Goal: Task Accomplishment & Management: Manage account settings

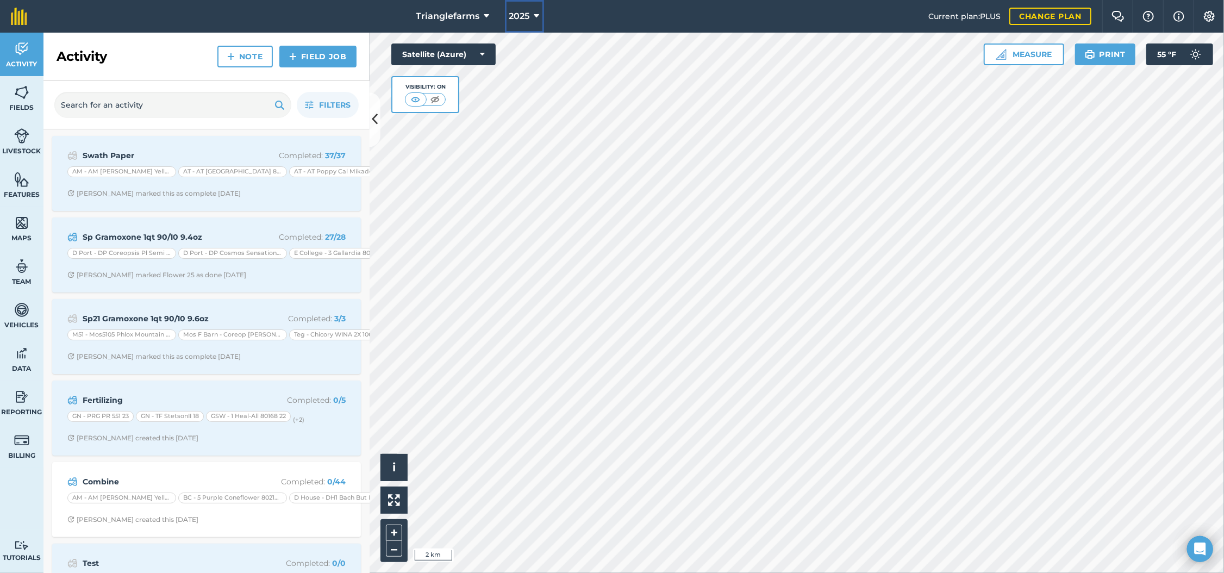
click at [535, 15] on icon at bounding box center [536, 16] width 5 height 13
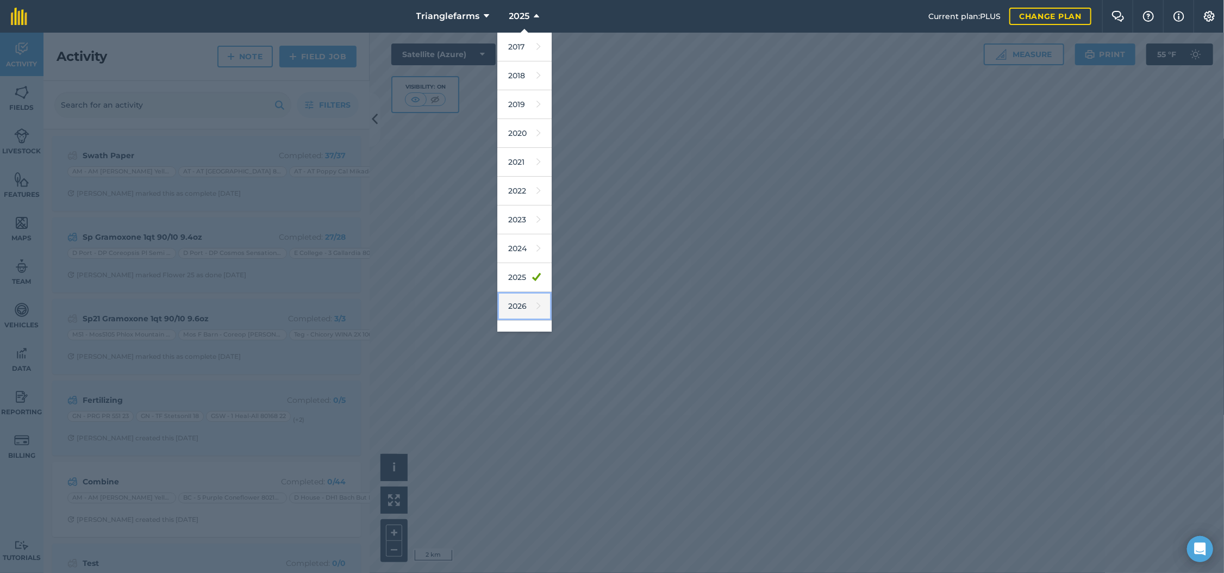
click at [537, 312] on icon at bounding box center [539, 305] width 4 height 15
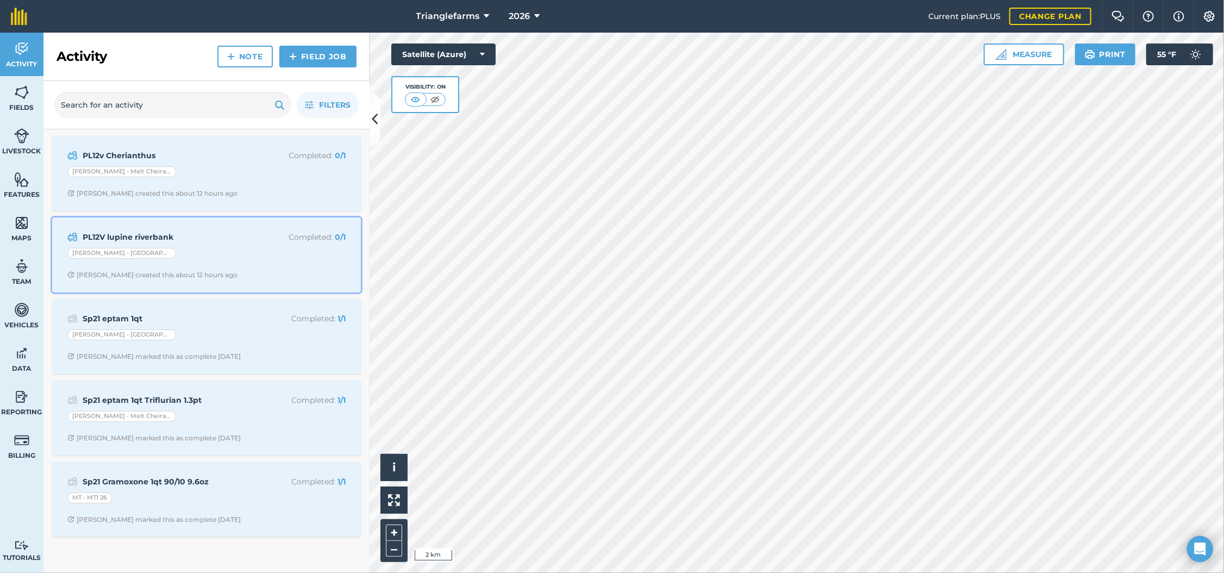
click at [180, 236] on strong "PL12V lupine riverbank" at bounding box center [169, 237] width 172 height 12
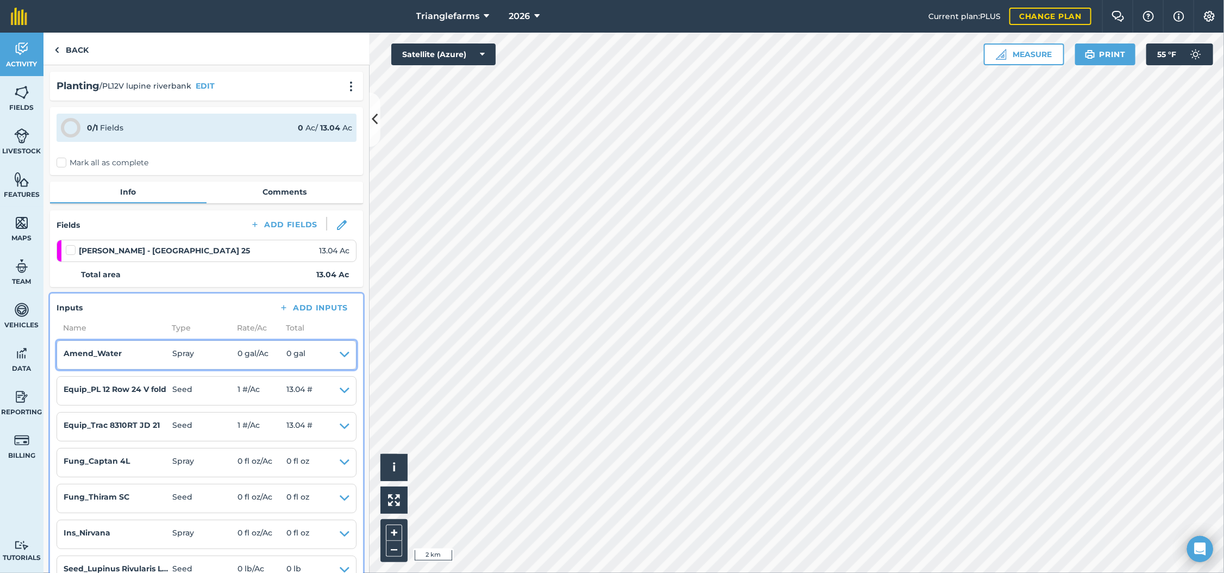
click at [340, 352] on icon at bounding box center [345, 354] width 10 height 15
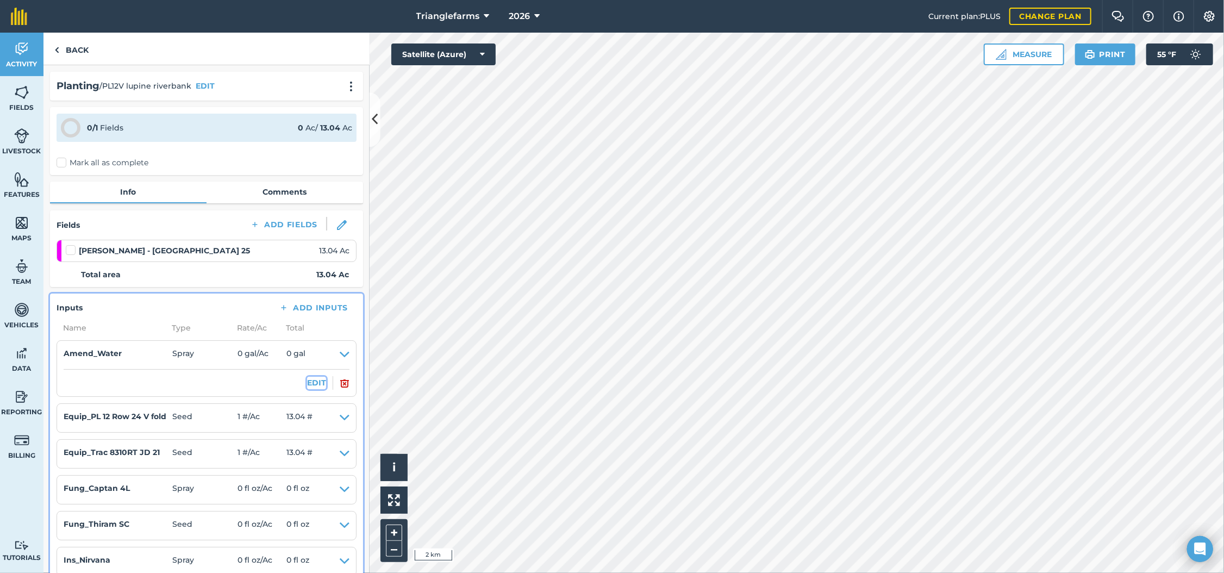
click at [307, 385] on button "EDIT" at bounding box center [316, 383] width 19 height 12
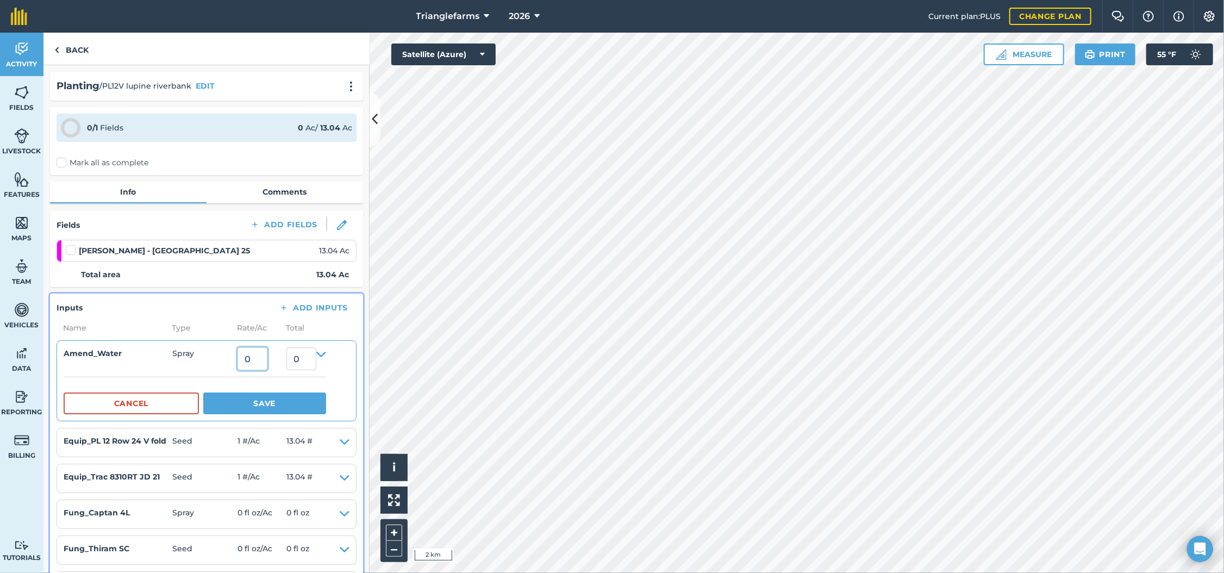
drag, startPoint x: 264, startPoint y: 353, endPoint x: 235, endPoint y: 378, distance: 38.6
click at [242, 371] on details "Amend_Water Spray 0 0 Cancel Save" at bounding box center [195, 380] width 263 height 67
type input "30"
type input "391.2"
click at [300, 409] on button "Save" at bounding box center [264, 404] width 123 height 22
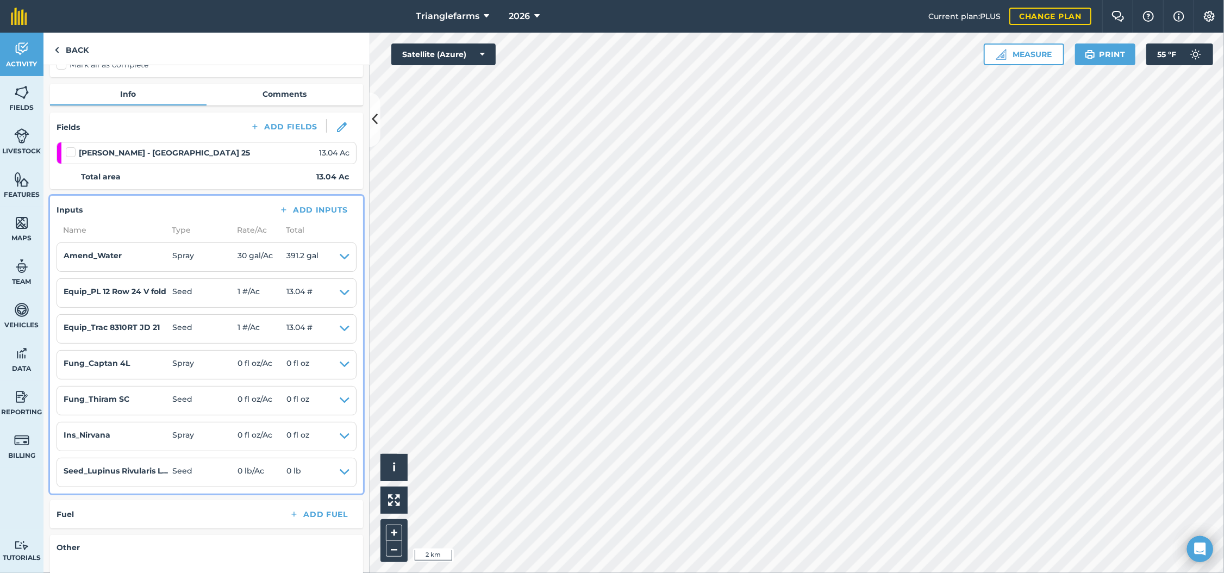
scroll to position [129, 0]
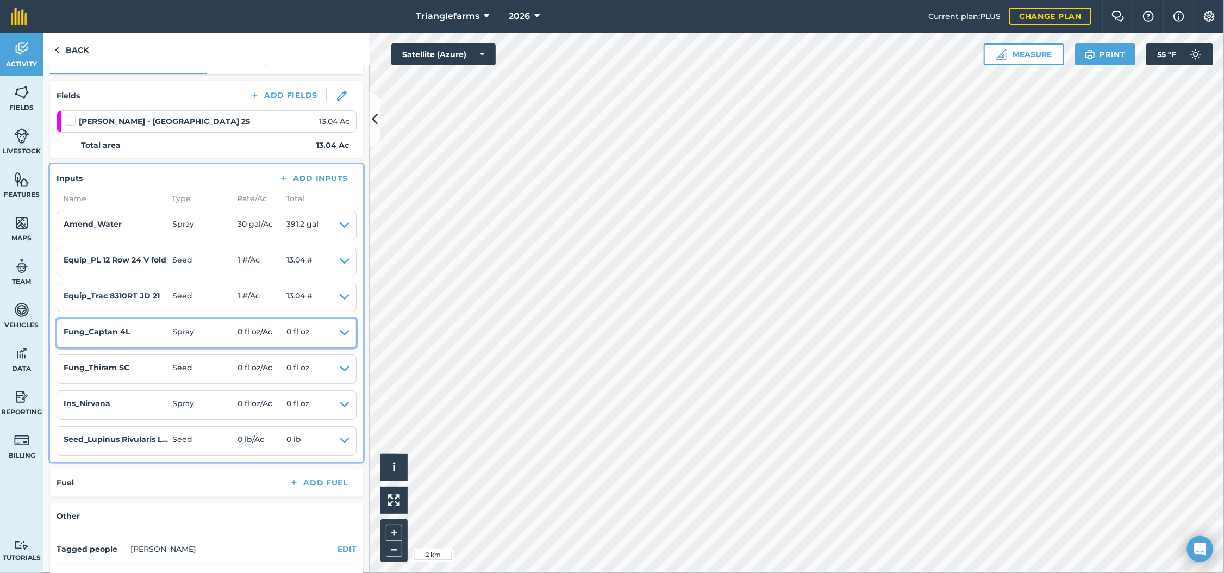
click at [340, 333] on icon at bounding box center [345, 333] width 10 height 15
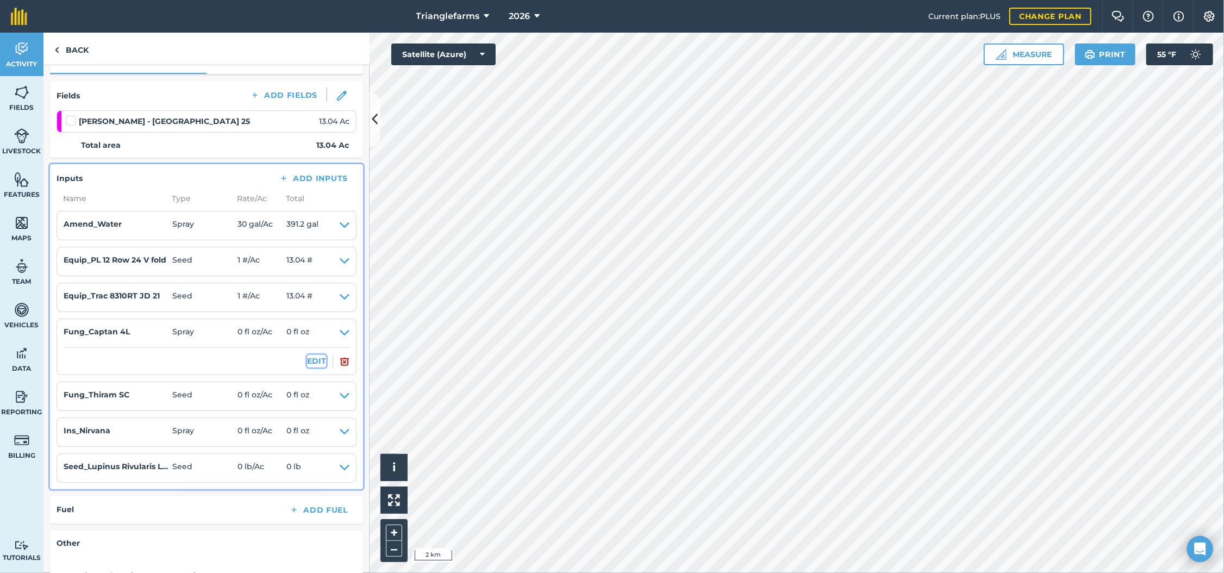
click at [307, 358] on button "EDIT" at bounding box center [316, 361] width 19 height 12
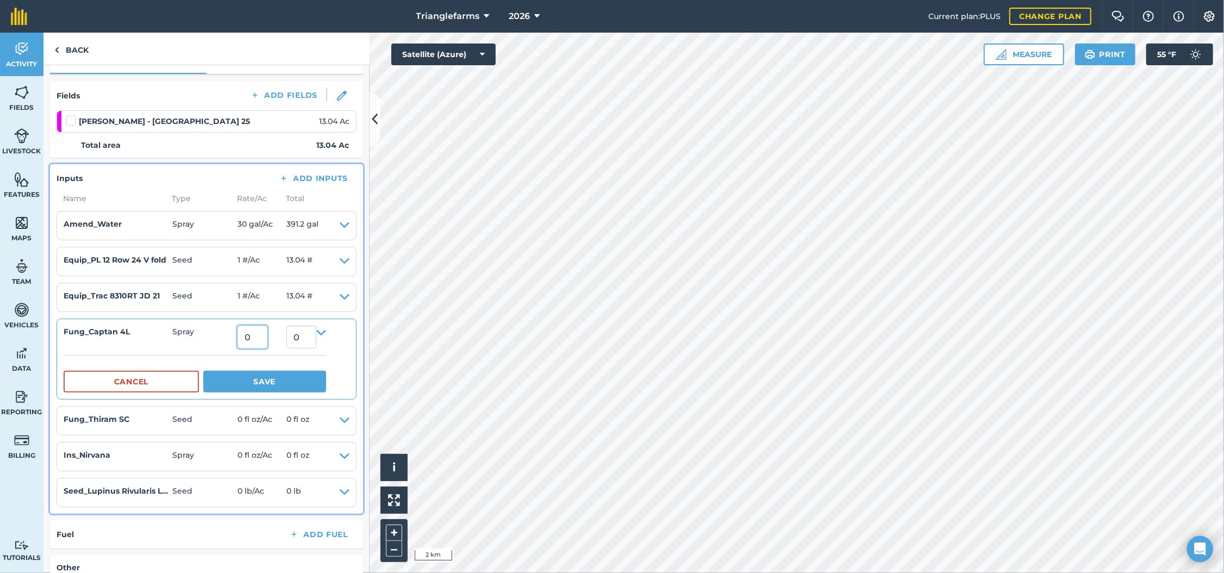
drag, startPoint x: 257, startPoint y: 348, endPoint x: 213, endPoint y: 350, distance: 44.1
click at [213, 350] on details "Fung_Captan 4L Spray 0 0 Cancel Save" at bounding box center [195, 359] width 263 height 67
type input "16"
type input "208.64"
click at [266, 385] on button "Save" at bounding box center [264, 382] width 123 height 22
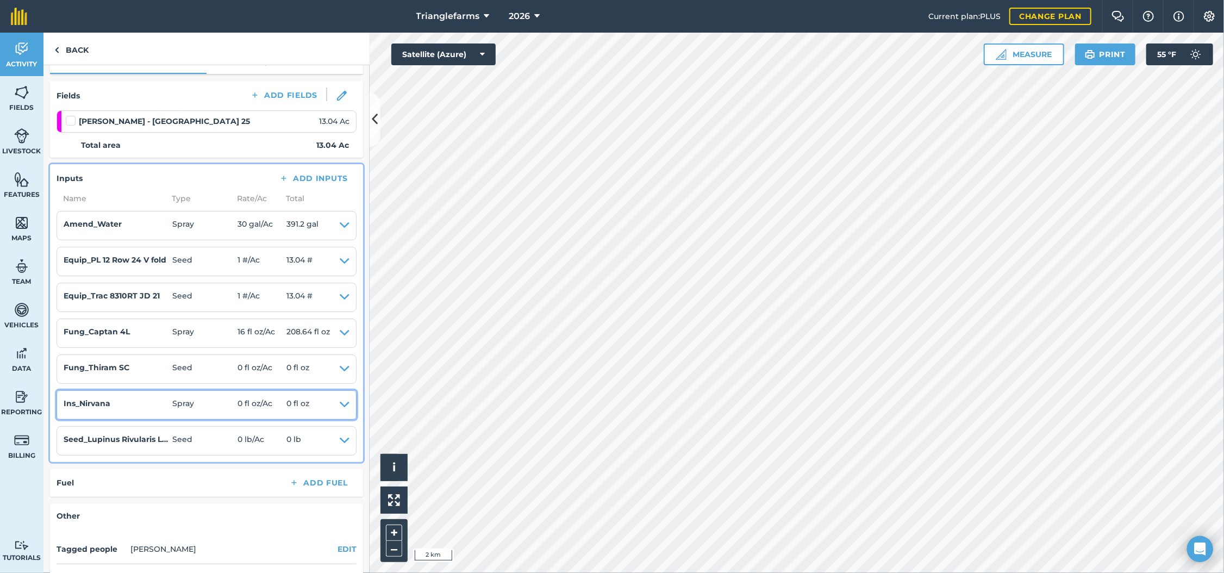
click at [340, 402] on icon at bounding box center [345, 404] width 10 height 15
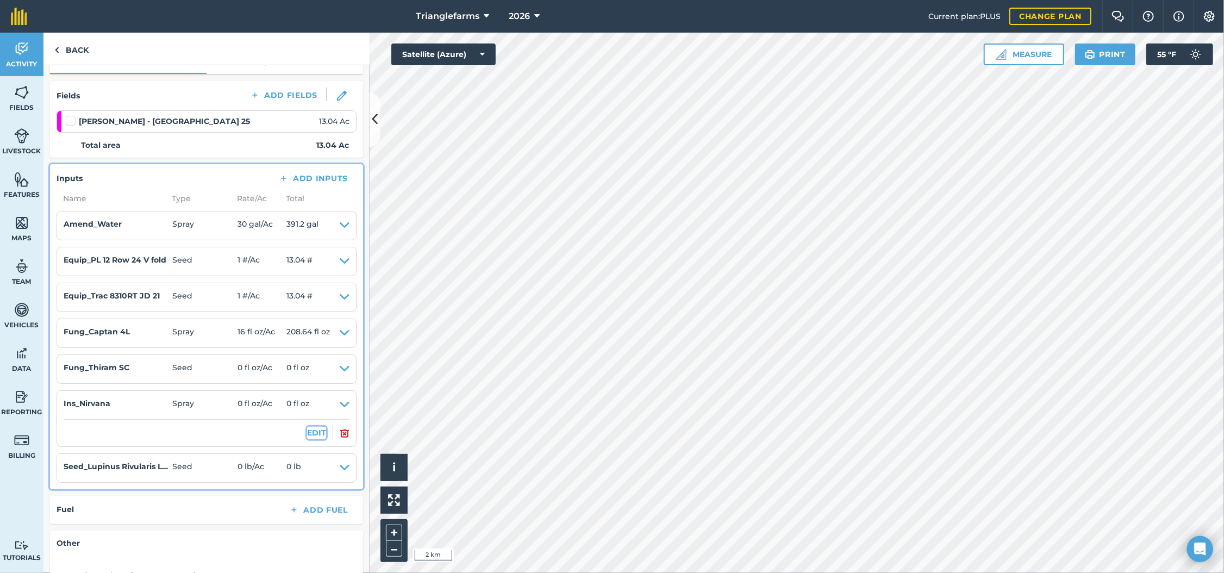
click at [311, 431] on button "EDIT" at bounding box center [316, 433] width 19 height 12
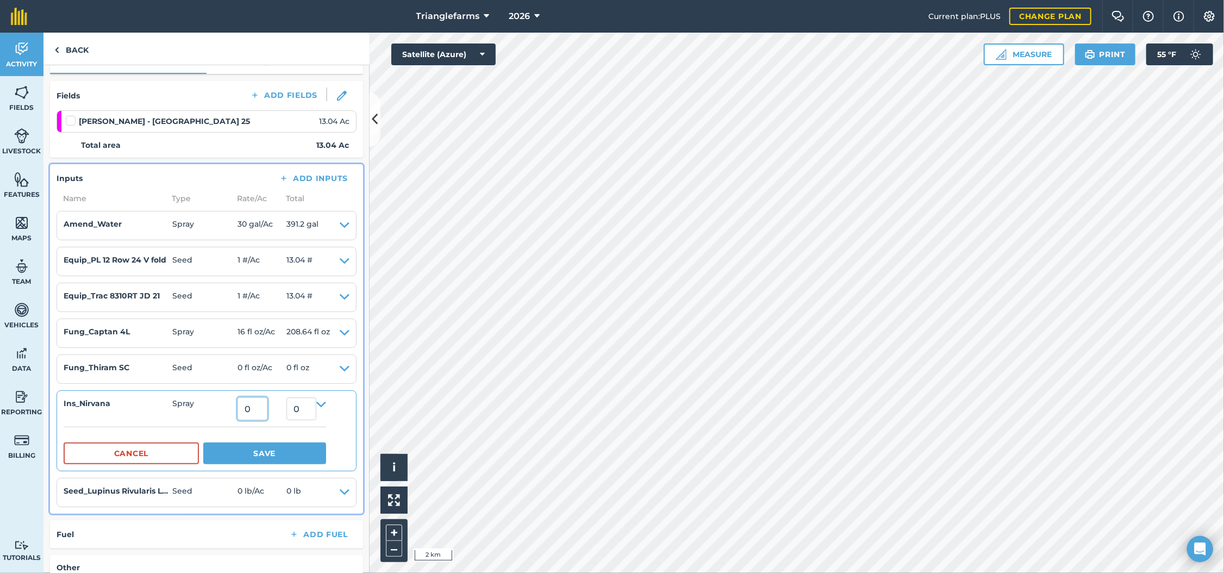
drag, startPoint x: 258, startPoint y: 415, endPoint x: 239, endPoint y: 432, distance: 25.5
click at [239, 432] on details "Ins_Nirvana Spray 0 0 Cancel Save" at bounding box center [195, 430] width 263 height 67
type input "6.5"
type input "84.75999999999999"
click at [254, 451] on button "Save" at bounding box center [264, 454] width 123 height 22
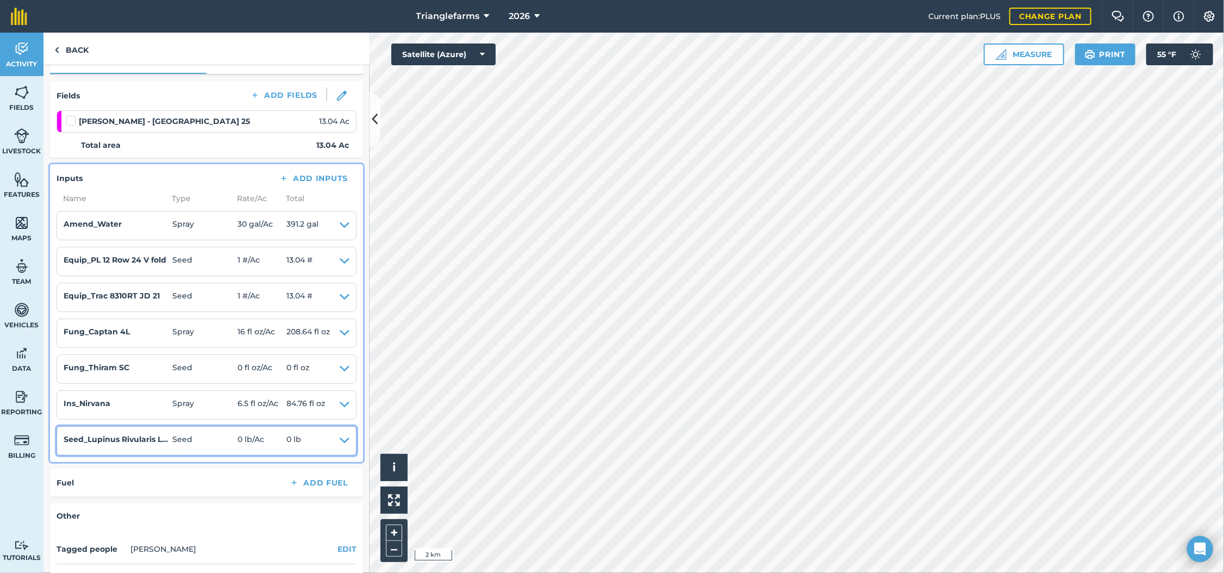
click at [340, 440] on icon at bounding box center [345, 440] width 10 height 15
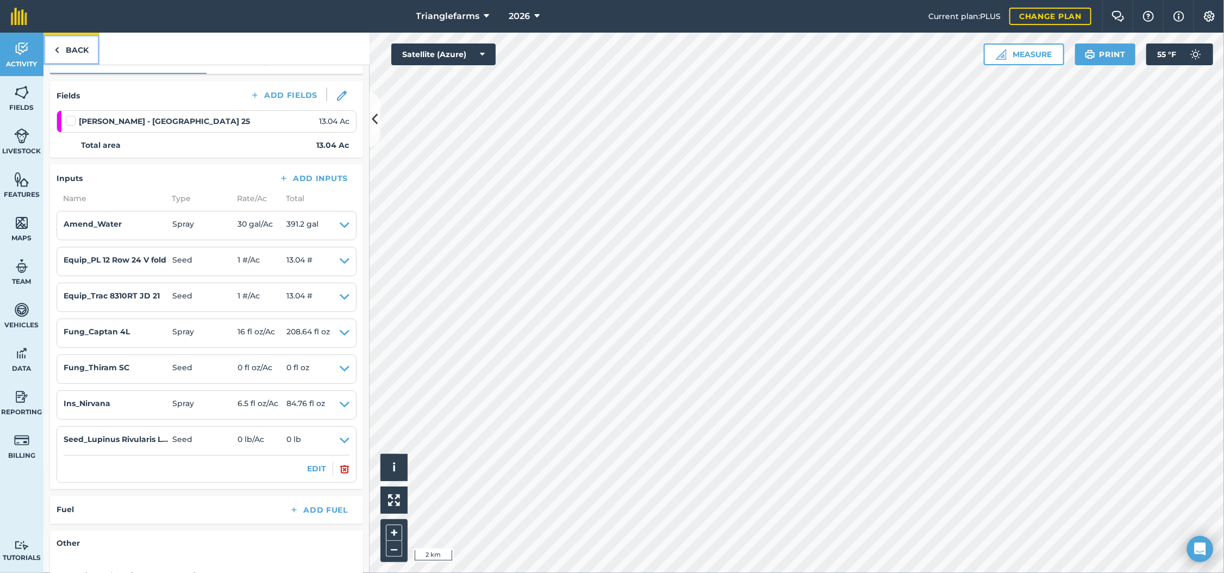
click at [62, 48] on link "Back" at bounding box center [71, 49] width 56 height 32
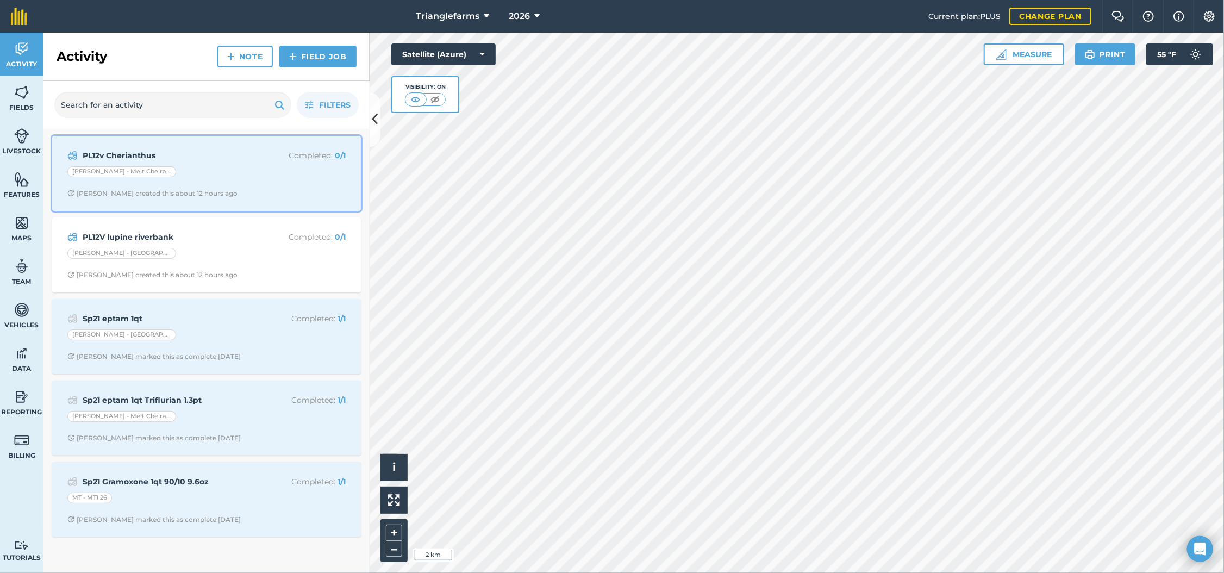
click at [288, 158] on p "Completed : 0 / 1" at bounding box center [302, 155] width 86 height 12
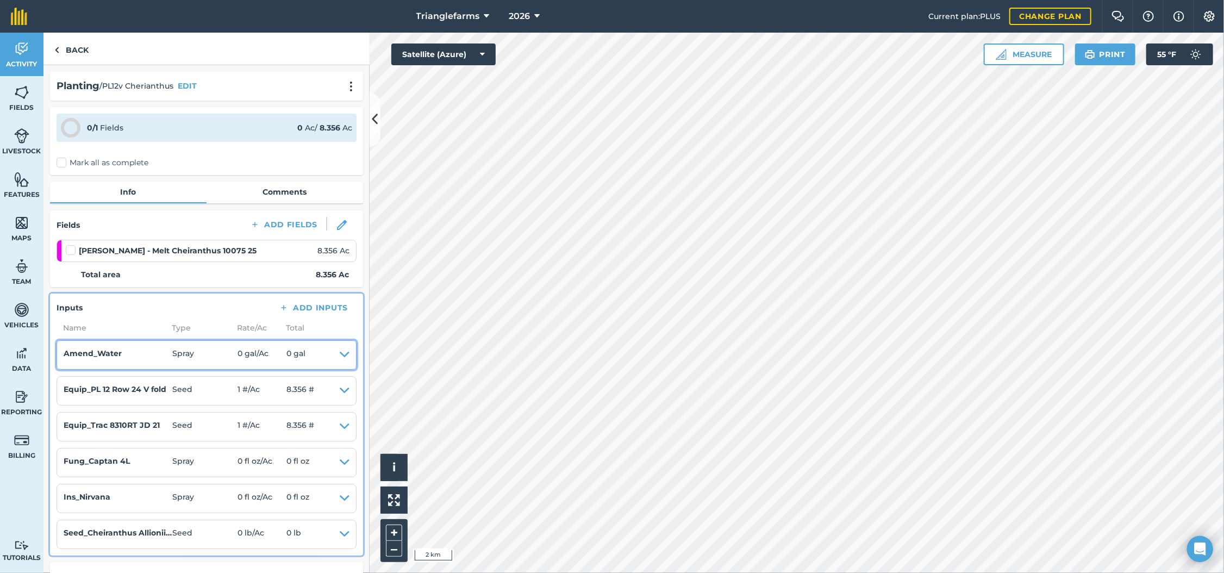
click at [340, 356] on icon at bounding box center [345, 354] width 10 height 15
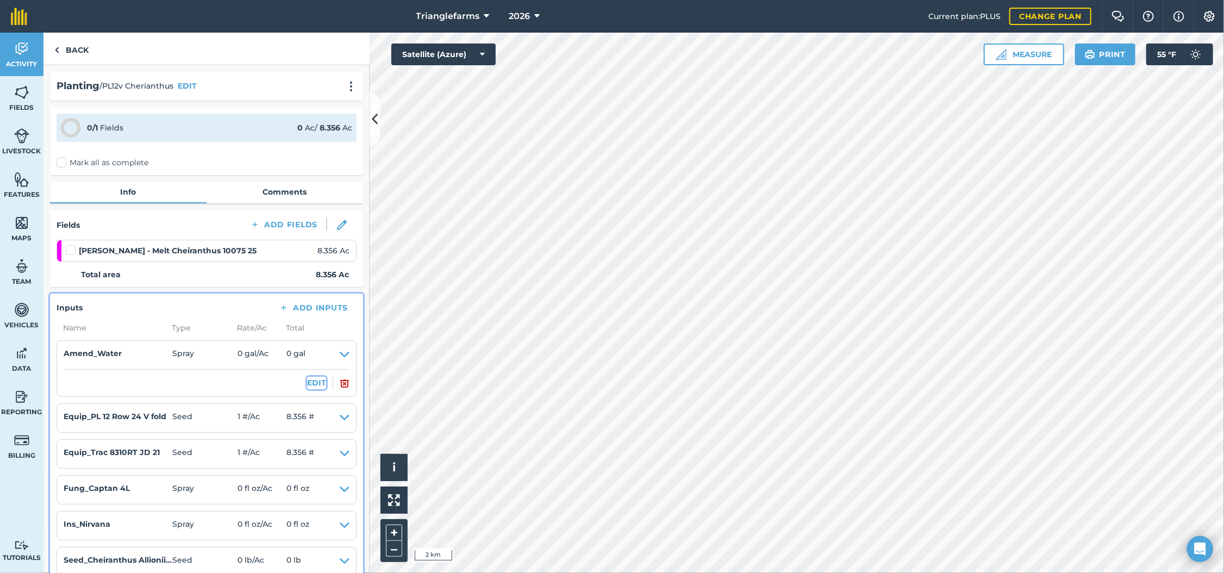
click at [307, 382] on button "EDIT" at bounding box center [316, 383] width 19 height 12
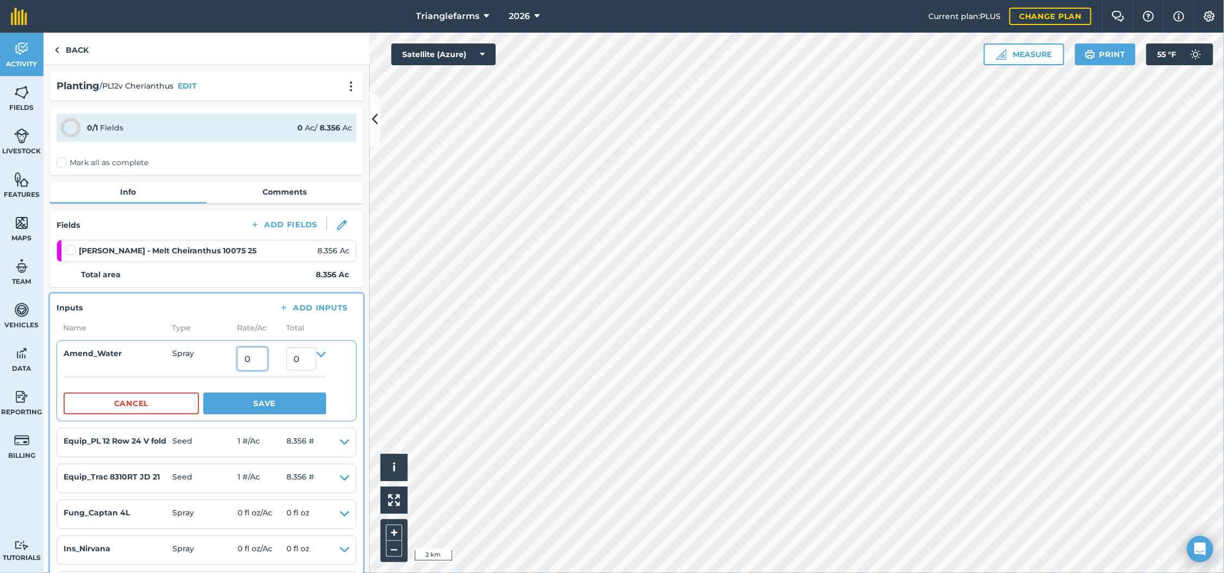
drag, startPoint x: 266, startPoint y: 362, endPoint x: 206, endPoint y: 387, distance: 65.3
click at [211, 383] on details "Amend_Water Spray 0 0 Cancel Save" at bounding box center [195, 380] width 263 height 67
type input "29"
type input "242.32399999999998"
click at [259, 404] on button "Save" at bounding box center [264, 404] width 123 height 22
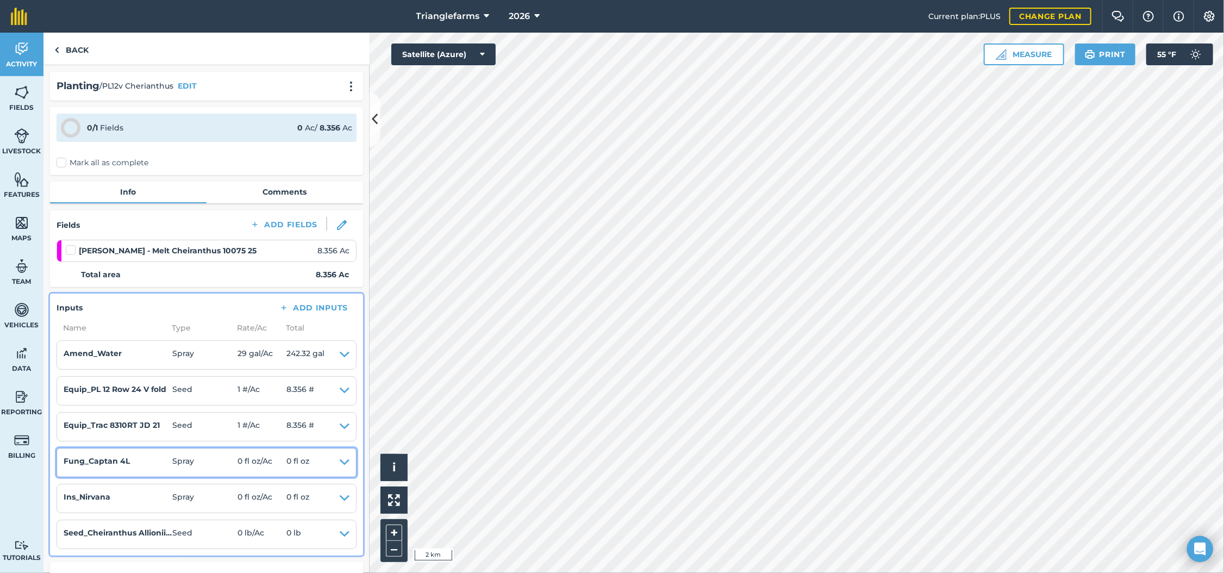
click at [340, 461] on icon at bounding box center [345, 462] width 10 height 15
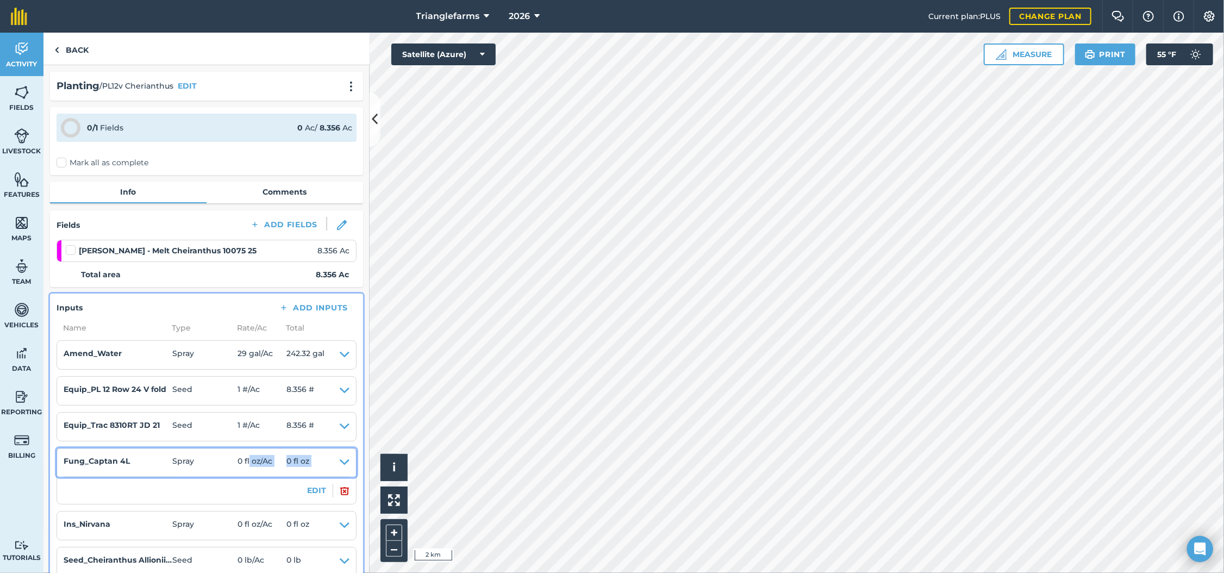
drag, startPoint x: 249, startPoint y: 460, endPoint x: 229, endPoint y: 478, distance: 27.0
click at [229, 478] on details "Fung_Captan 4L Spray 0 fl oz / Ac 0 fl oz EDIT" at bounding box center [207, 476] width 286 height 42
drag, startPoint x: 229, startPoint y: 478, endPoint x: 338, endPoint y: 465, distance: 110.1
click at [340, 465] on icon at bounding box center [345, 462] width 10 height 15
click at [340, 458] on icon at bounding box center [345, 462] width 10 height 15
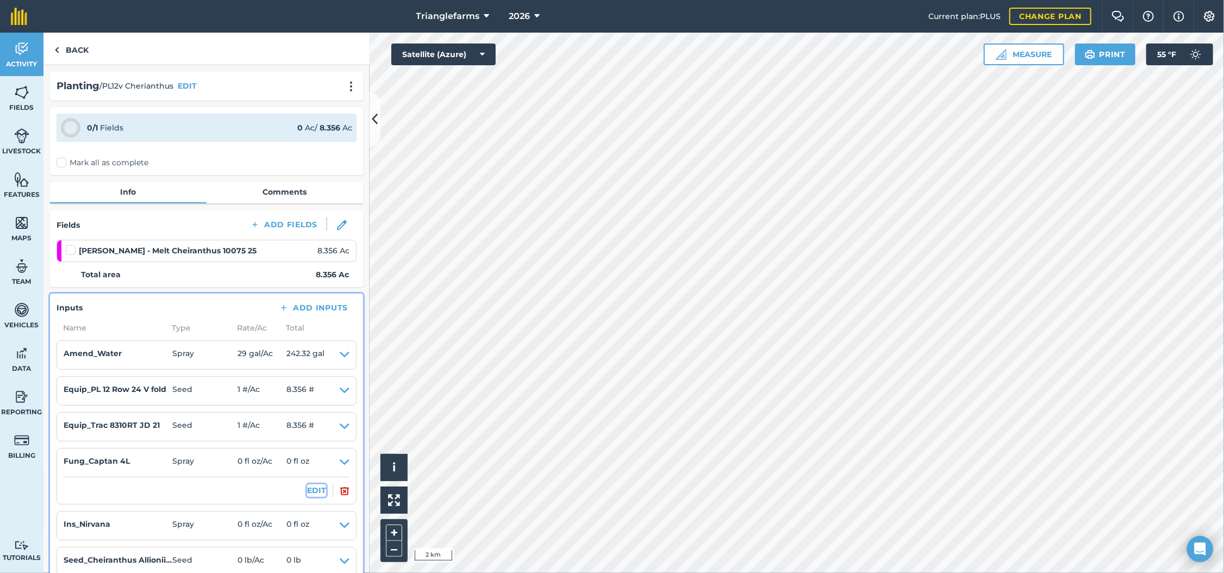
click at [307, 493] on button "EDIT" at bounding box center [316, 490] width 19 height 12
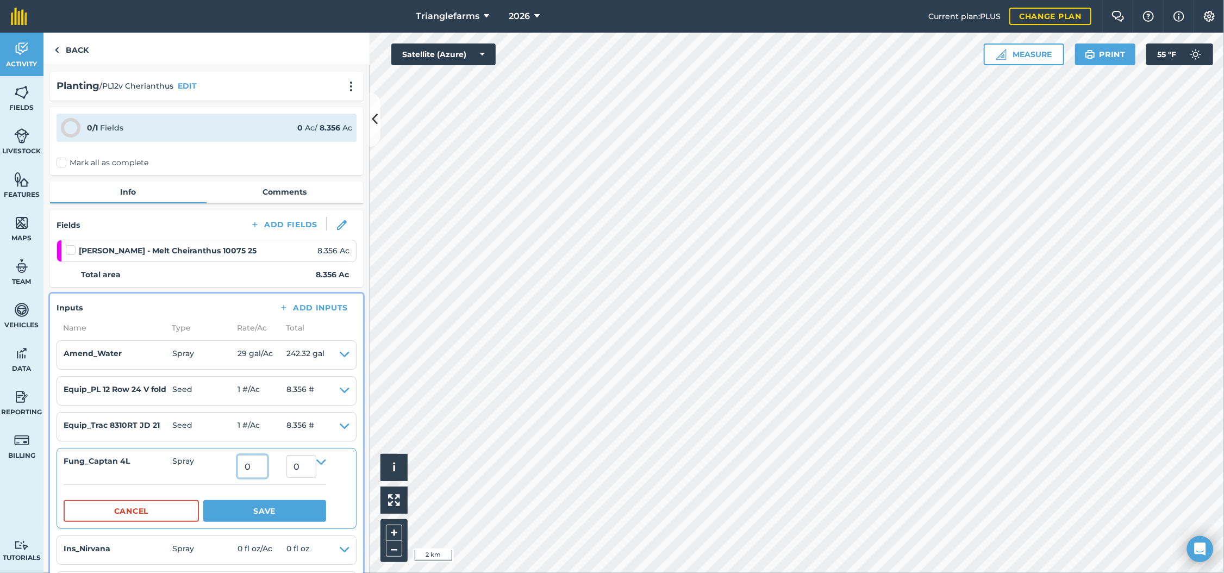
drag, startPoint x: 261, startPoint y: 459, endPoint x: 241, endPoint y: 480, distance: 28.5
click at [241, 480] on details "Fung_Captan 4L Spray 0 0 Cancel Save" at bounding box center [195, 488] width 263 height 67
type input "16"
type input "133.696"
click at [277, 503] on button "Save" at bounding box center [264, 511] width 123 height 22
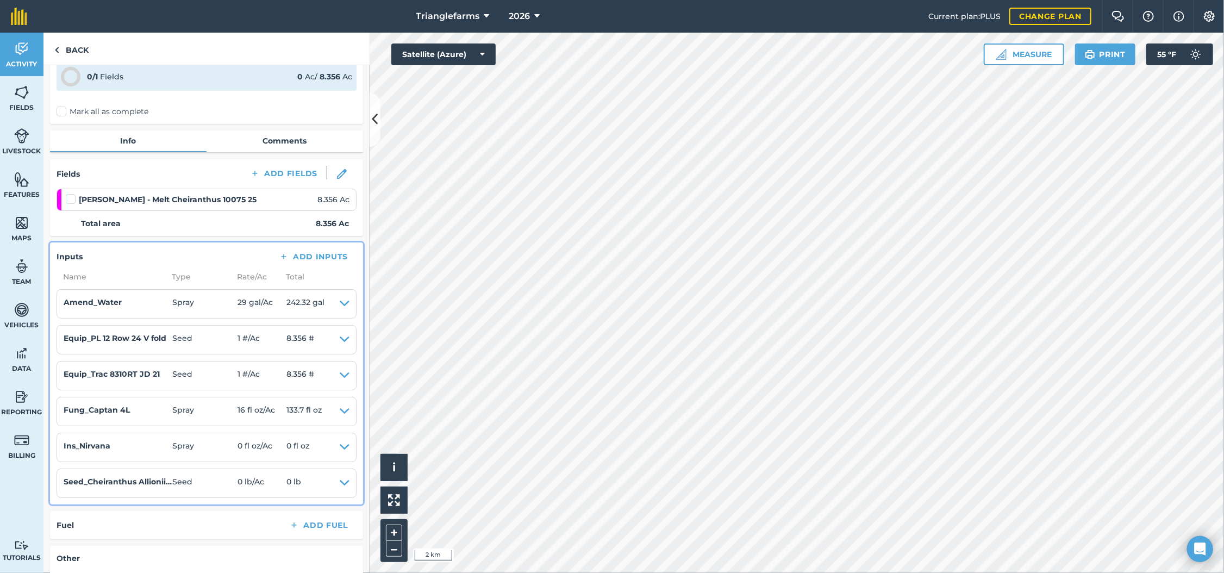
scroll to position [65, 0]
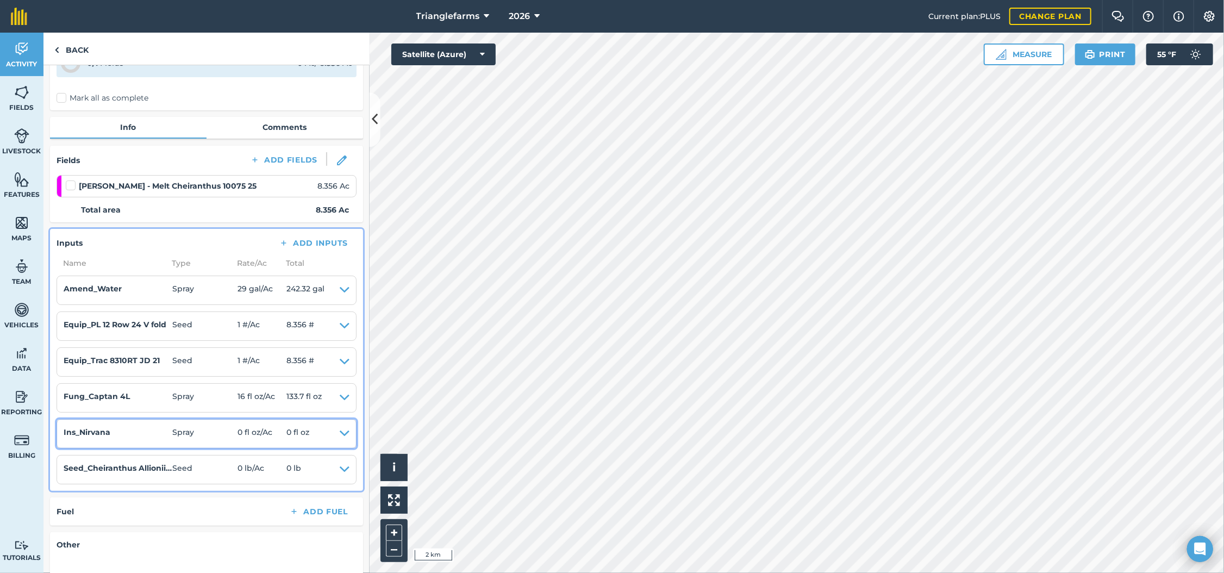
click at [340, 433] on icon at bounding box center [345, 433] width 10 height 15
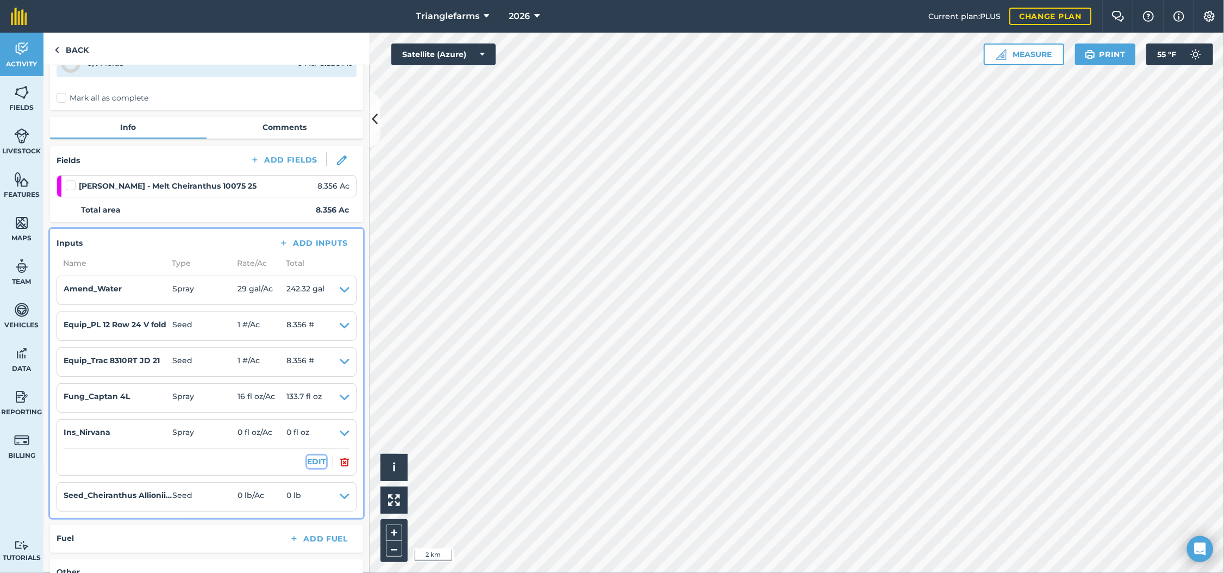
click at [307, 456] on button "EDIT" at bounding box center [316, 462] width 19 height 12
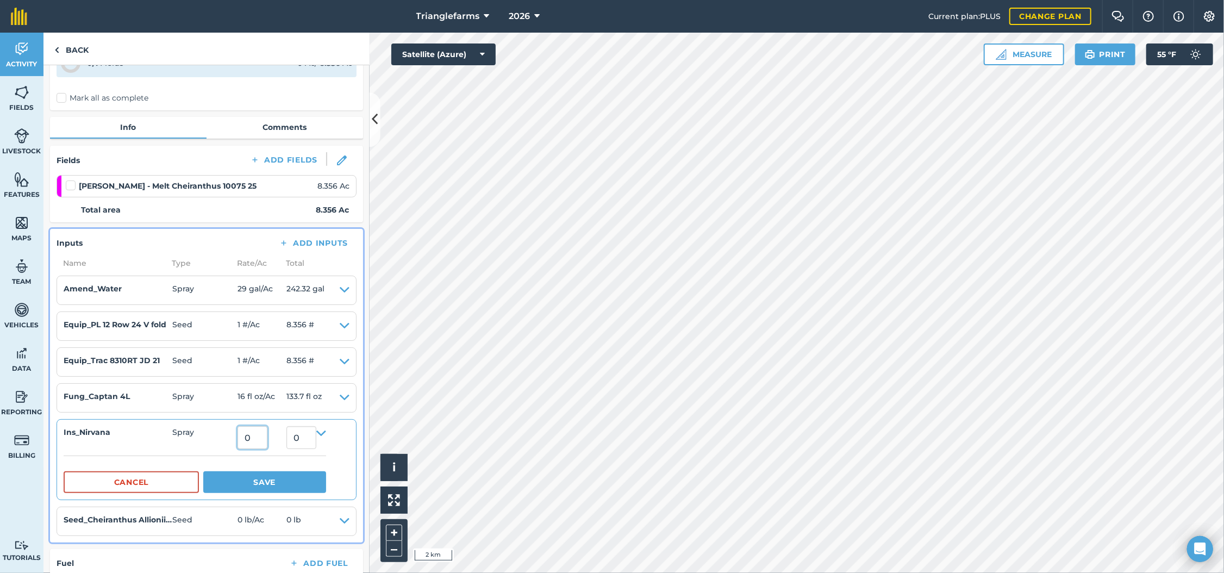
click at [261, 437] on input "0" at bounding box center [253, 437] width 30 height 23
type input "6.5"
type input "54.314"
click at [274, 485] on button "Save" at bounding box center [264, 482] width 123 height 22
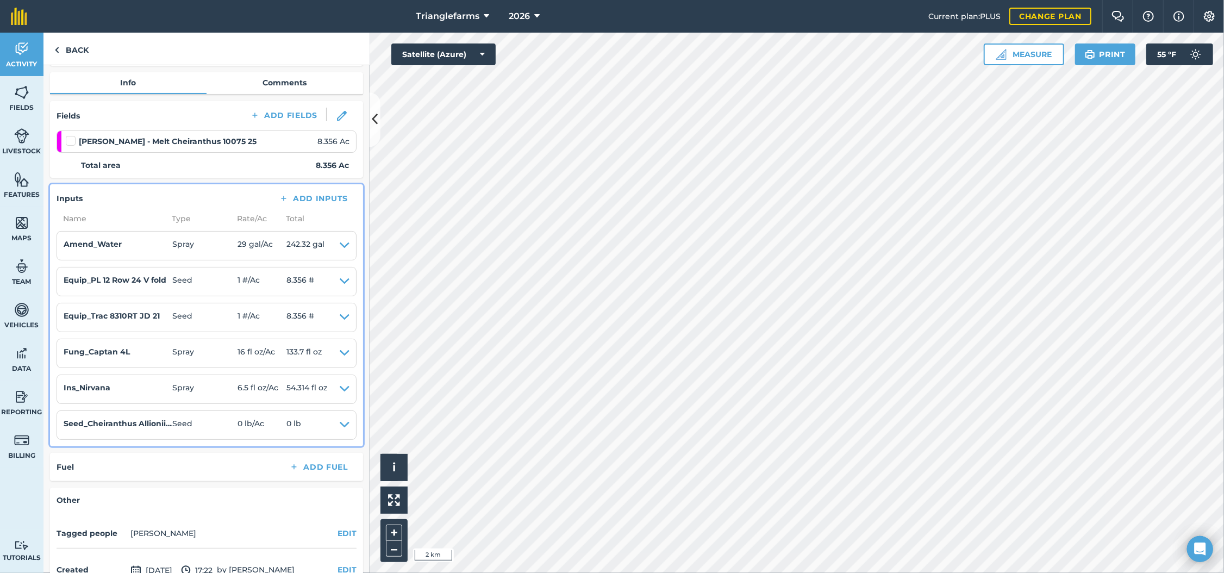
scroll to position [129, 0]
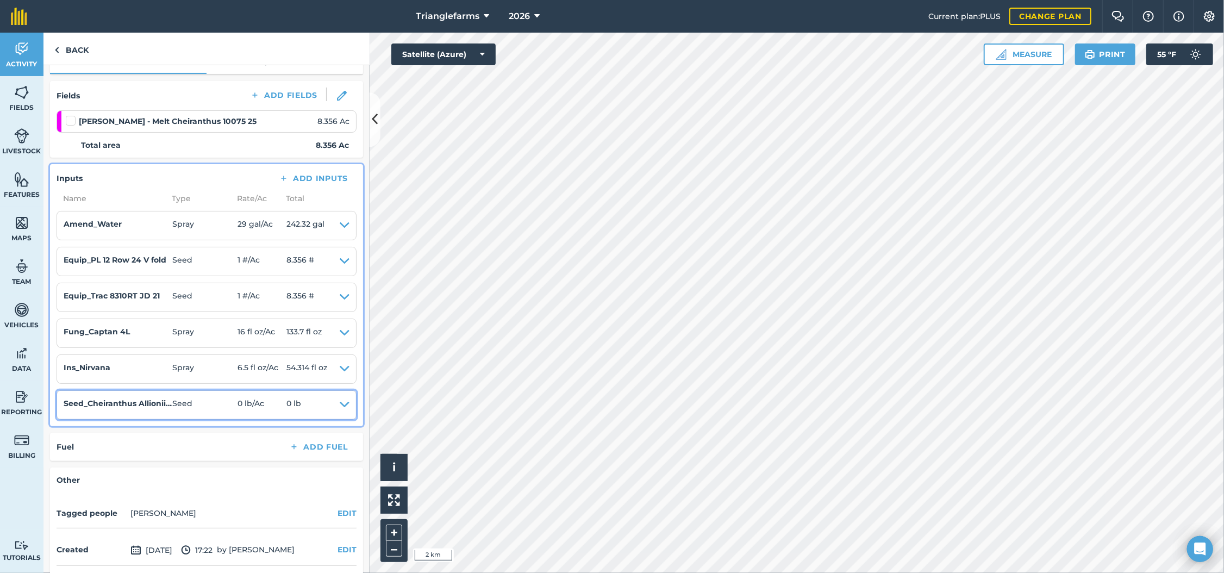
click at [340, 405] on icon at bounding box center [345, 404] width 10 height 15
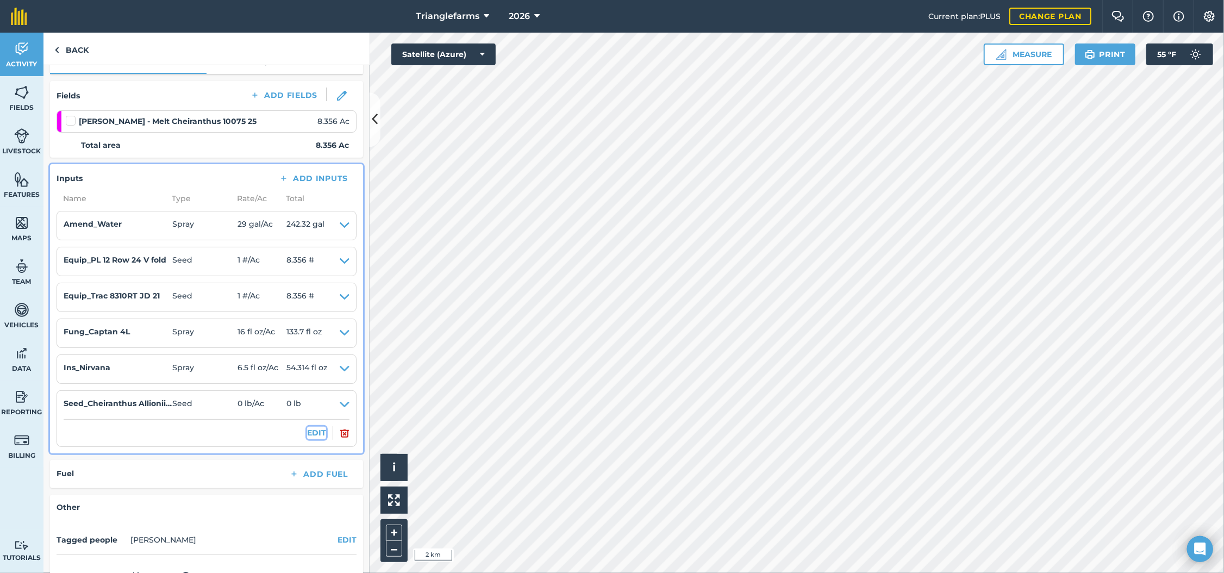
click at [307, 436] on button "EDIT" at bounding box center [316, 433] width 19 height 12
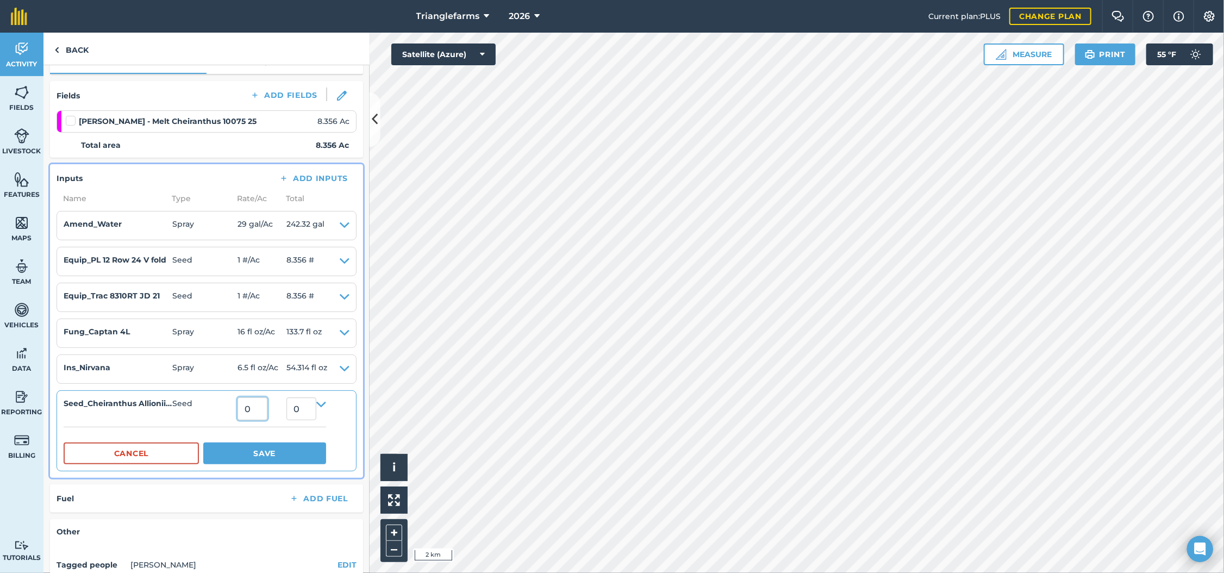
drag, startPoint x: 260, startPoint y: 409, endPoint x: 241, endPoint y: 456, distance: 51.0
click at [249, 448] on details "Seed_Cheiranthus Allionii Wallflower Siberian Sunset-10075 Seed 0 0 Cancel Save" at bounding box center [195, 430] width 263 height 67
type input "5.6"
type input "46.7936"
click at [254, 450] on button "Save" at bounding box center [264, 454] width 123 height 22
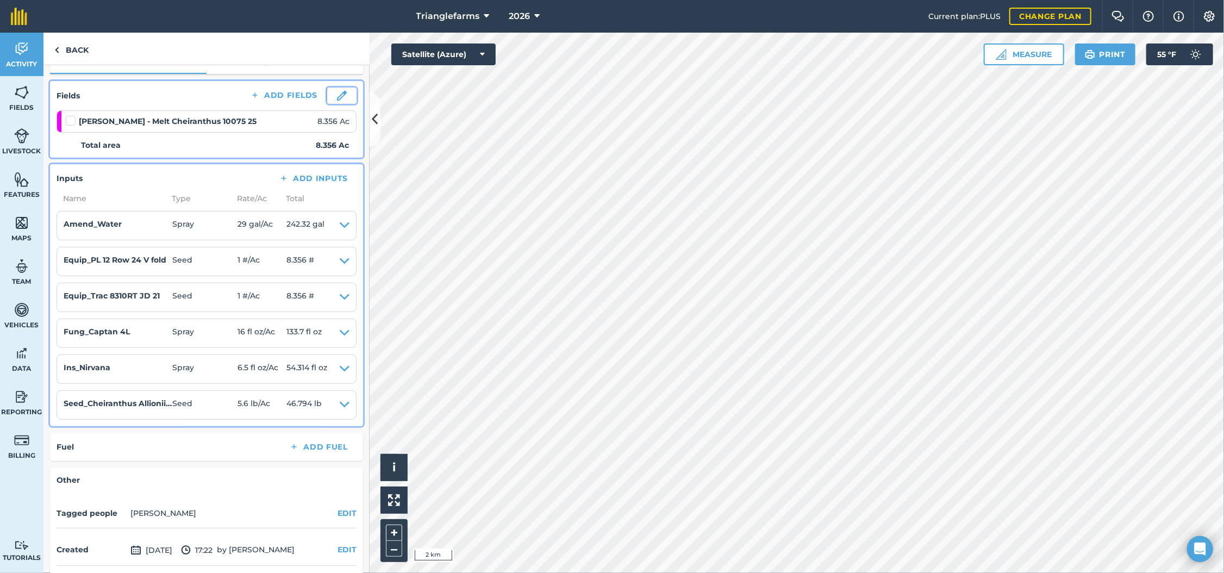
click at [337, 99] on img at bounding box center [342, 96] width 10 height 10
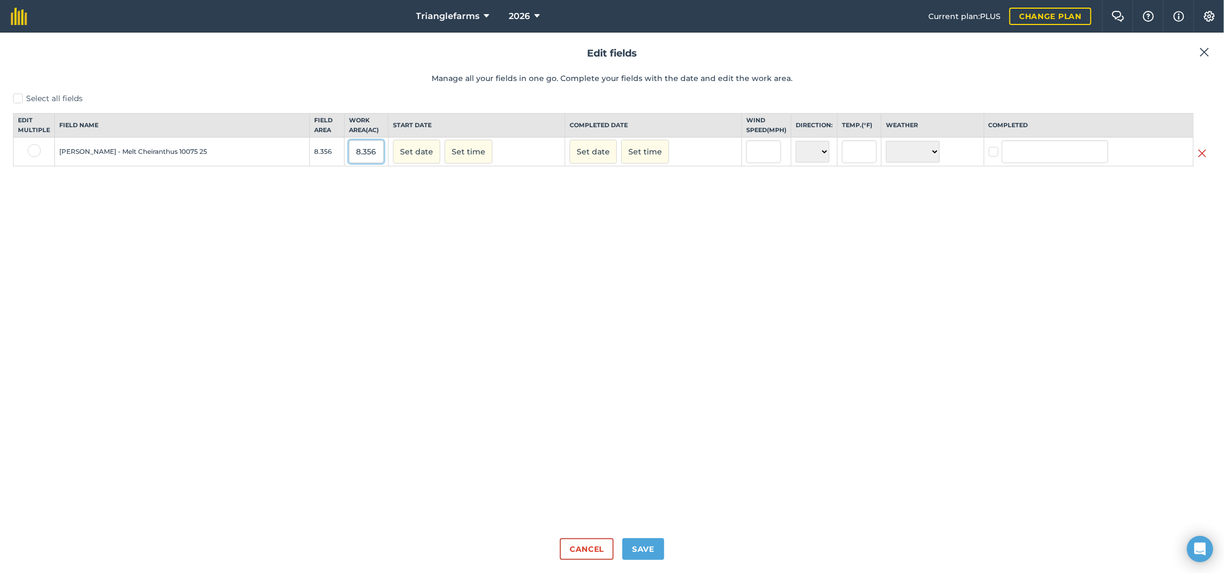
drag, startPoint x: 335, startPoint y: 163, endPoint x: 260, endPoint y: 160, distance: 74.5
click at [260, 160] on tr "[PERSON_NAME] - Melt Cheiranthus 10075 25 8.356 8.356 Set date Set time Set dat…" at bounding box center [613, 152] width 1198 height 29
type input "8.55"
click at [393, 164] on button "Set date" at bounding box center [416, 152] width 47 height 24
click at [506, 276] on abbr "29" at bounding box center [509, 273] width 6 height 6
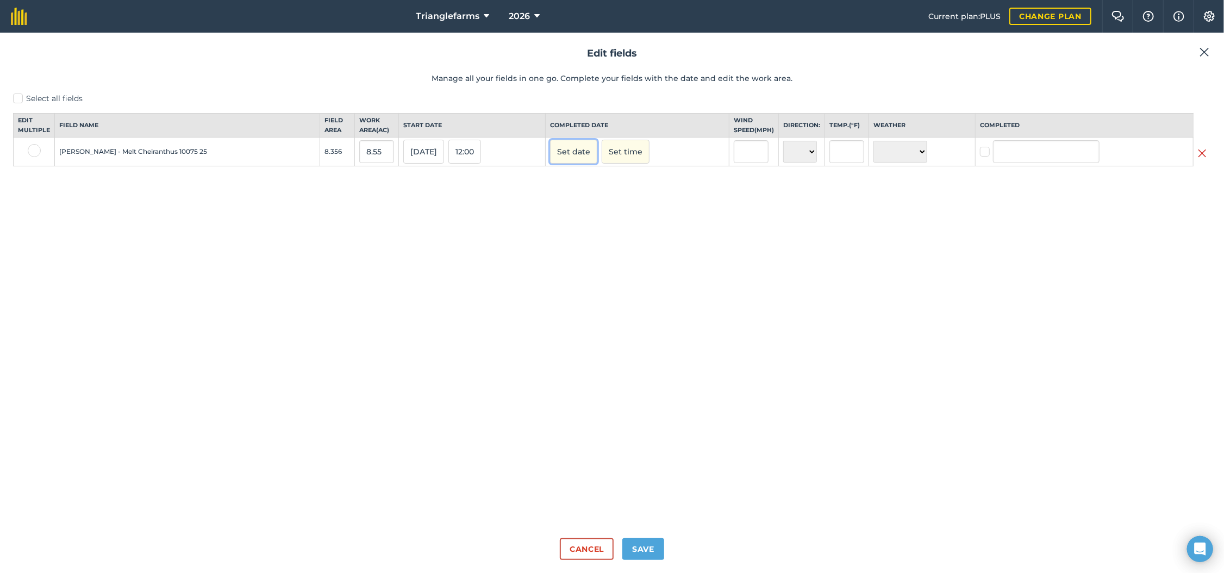
click at [558, 164] on button "Set date" at bounding box center [573, 152] width 47 height 24
click at [663, 276] on abbr "29" at bounding box center [666, 273] width 6 height 6
checkbox input "true"
type input "[PERSON_NAME]"
click at [613, 161] on button "12:00" at bounding box center [629, 152] width 33 height 24
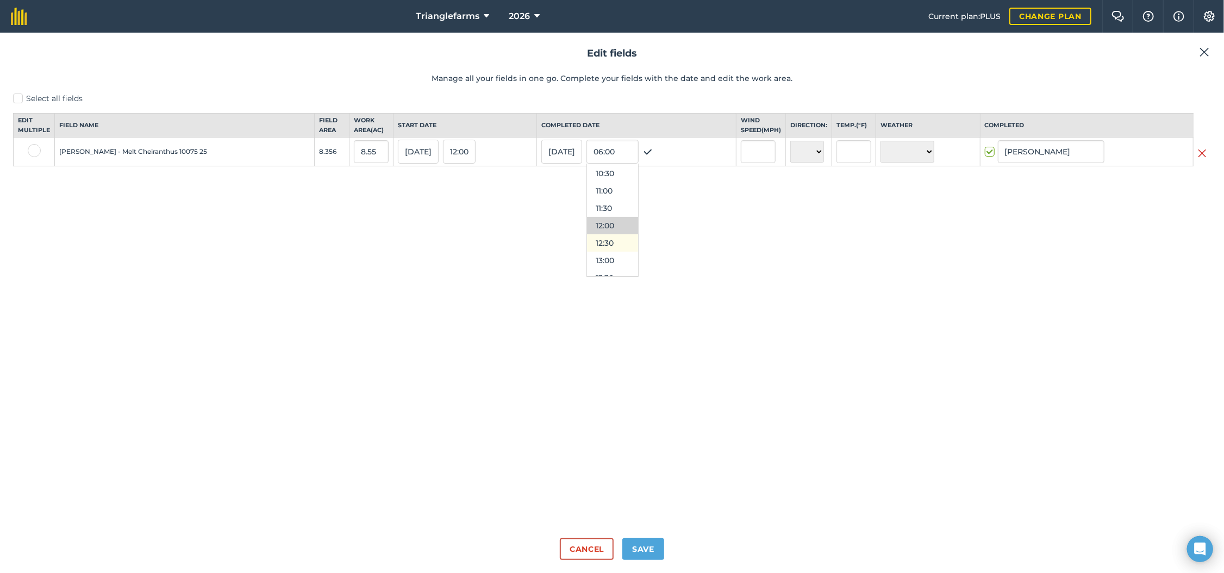
scroll to position [429, 0]
click at [587, 237] on button "14:00" at bounding box center [612, 230] width 51 height 17
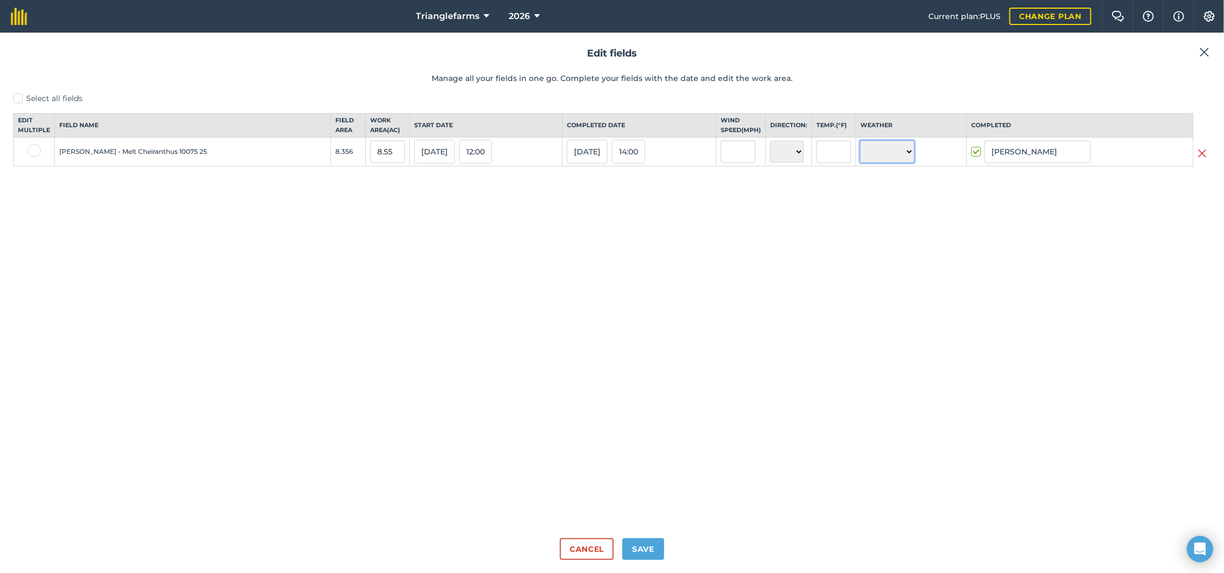
click at [889, 161] on select "☀️ Sunny 🌧 Rainy ⛅️ Cloudy 🌨 Snow ❄️ Icy" at bounding box center [888, 152] width 54 height 22
select select "Sunny"
click at [861, 151] on select "☀️ Sunny 🌧 Rainy ⛅️ Cloudy 🌨 Snow ❄️ Icy" at bounding box center [888, 152] width 54 height 22
click at [631, 542] on button "Save" at bounding box center [643, 549] width 42 height 22
checkbox input "true"
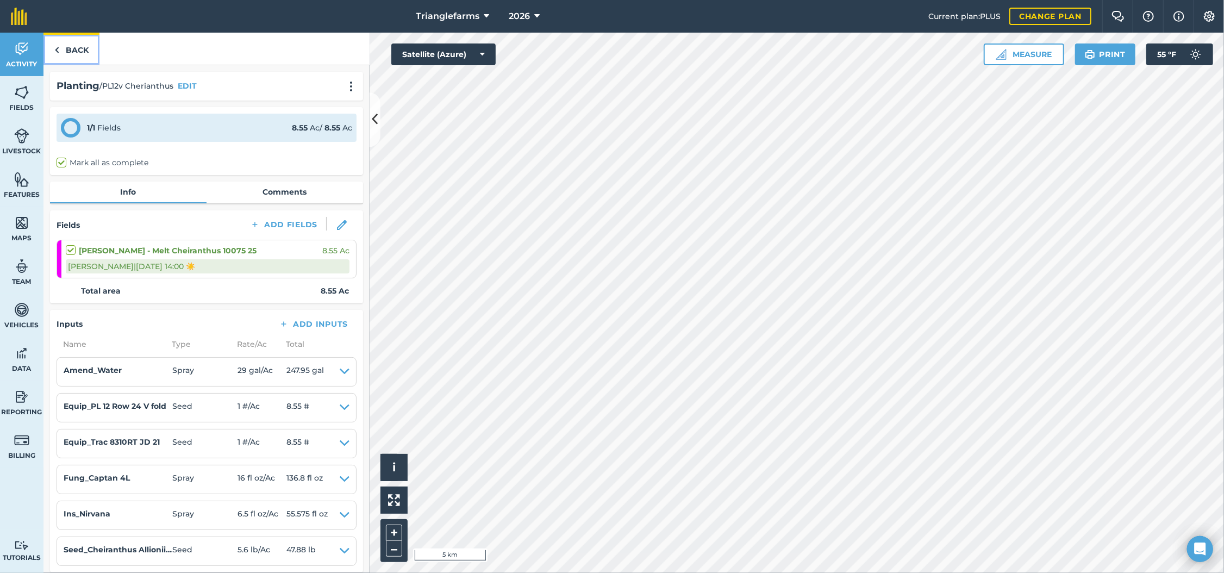
click at [60, 49] on link "Back" at bounding box center [71, 49] width 56 height 32
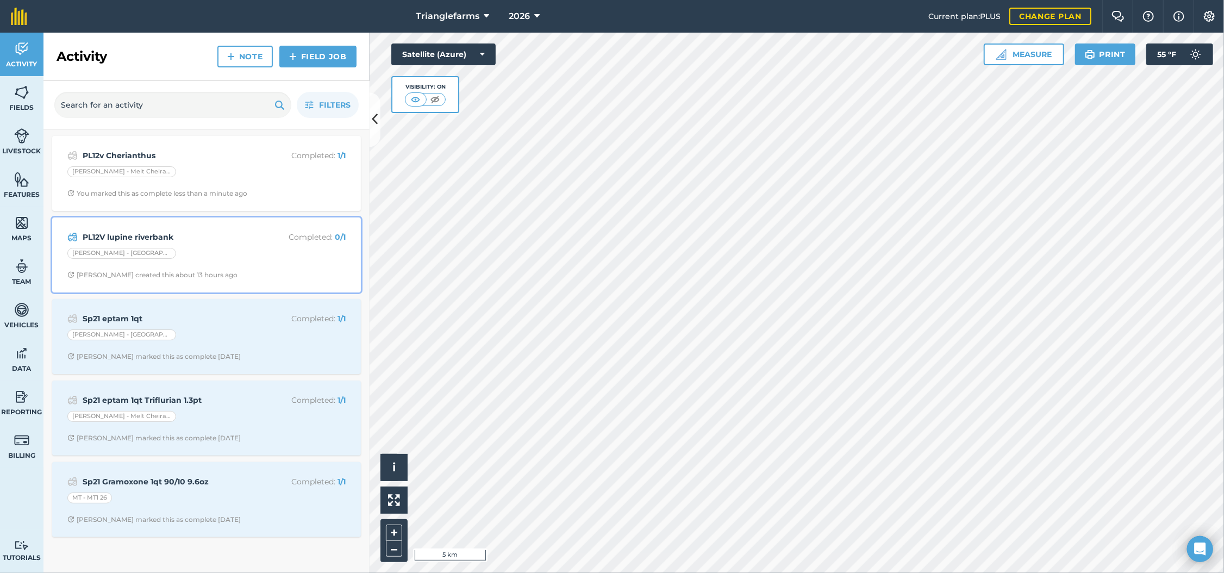
click at [187, 243] on strong "PL12V lupine riverbank" at bounding box center [169, 237] width 172 height 12
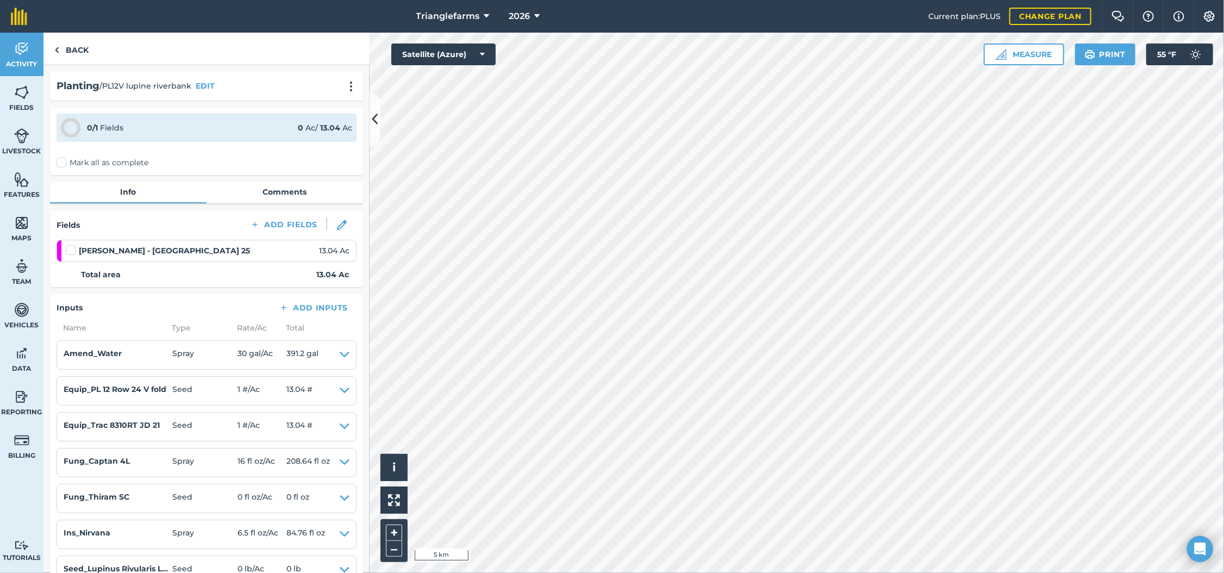
scroll to position [65, 0]
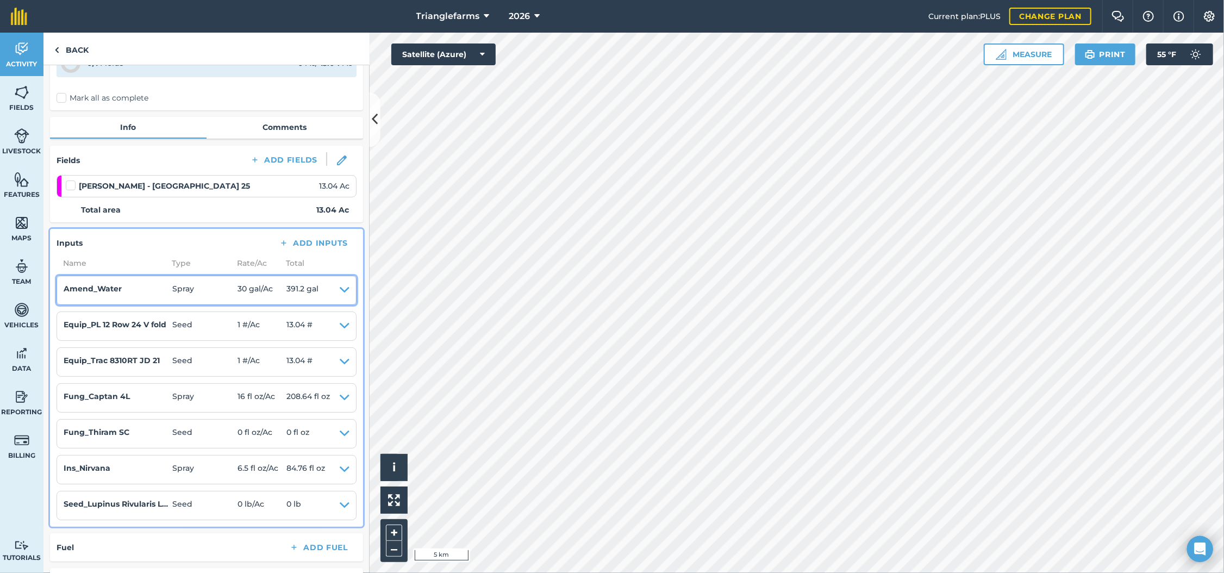
click at [340, 290] on icon at bounding box center [345, 290] width 10 height 15
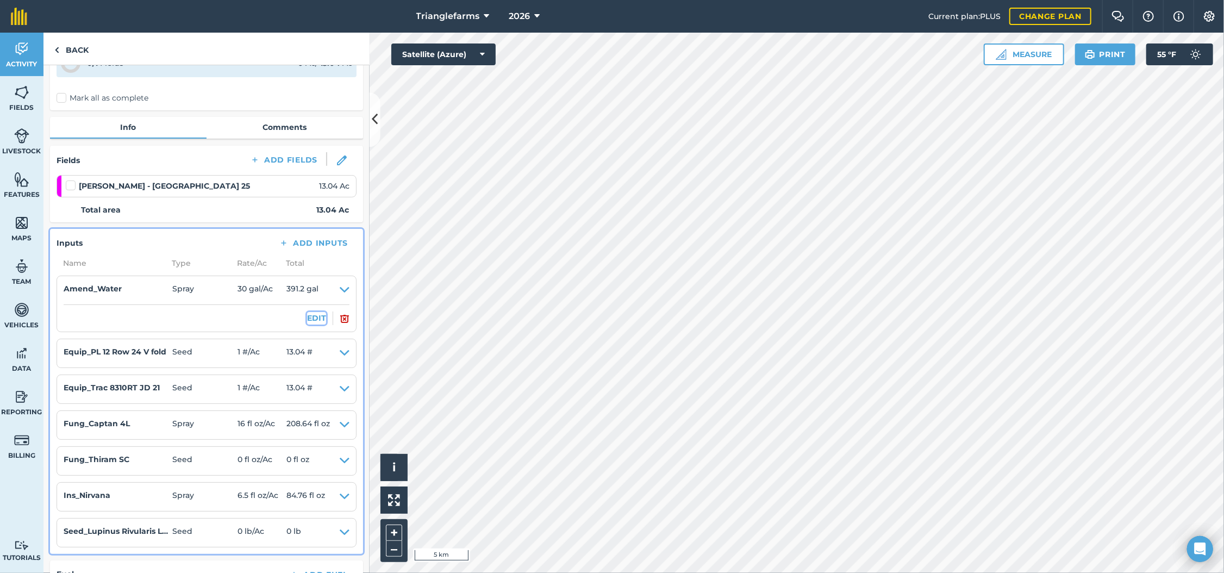
click at [307, 316] on button "EDIT" at bounding box center [316, 318] width 19 height 12
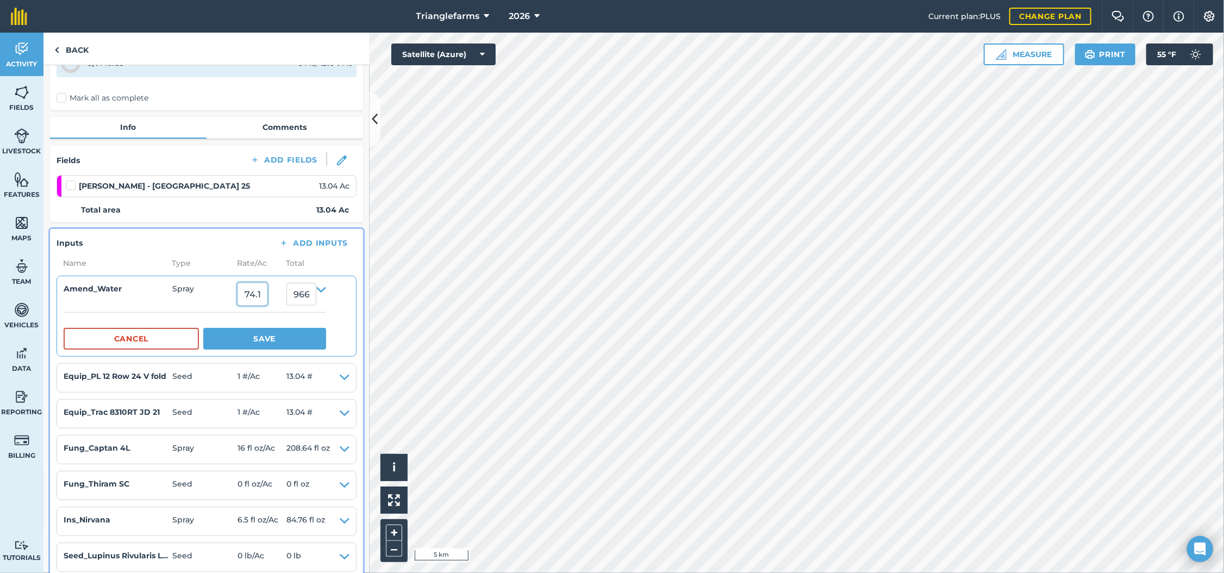
scroll to position [0, 0]
drag, startPoint x: 279, startPoint y: 296, endPoint x: 206, endPoint y: 301, distance: 73.0
click at [206, 301] on summary "Amend_Water Spray 74.131615 966.6762595999999" at bounding box center [195, 294] width 263 height 23
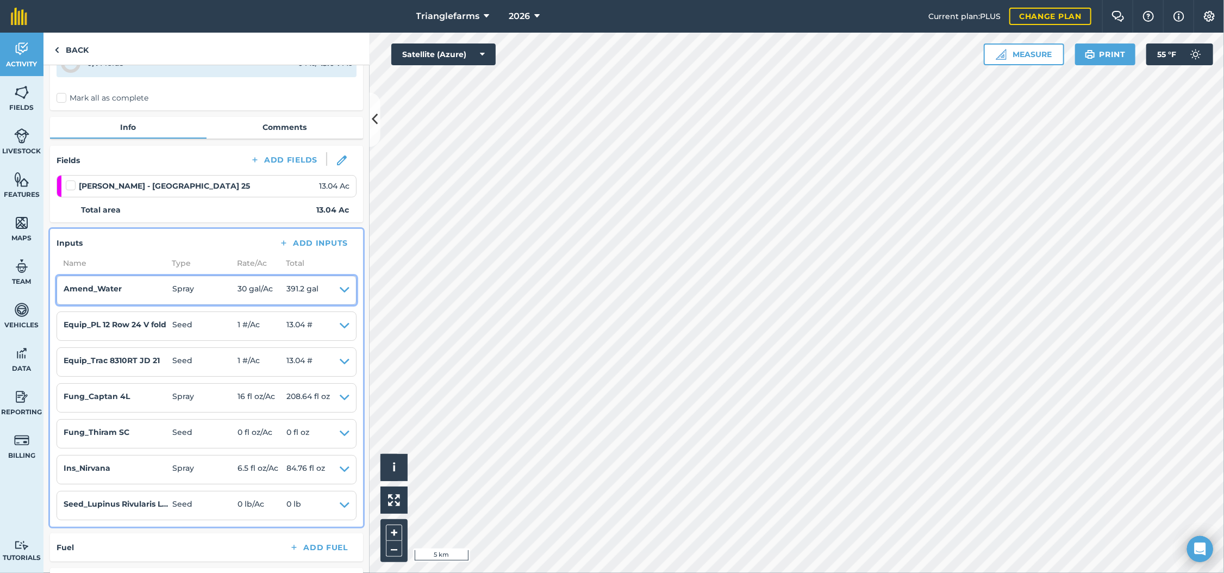
click at [340, 285] on icon at bounding box center [345, 290] width 10 height 15
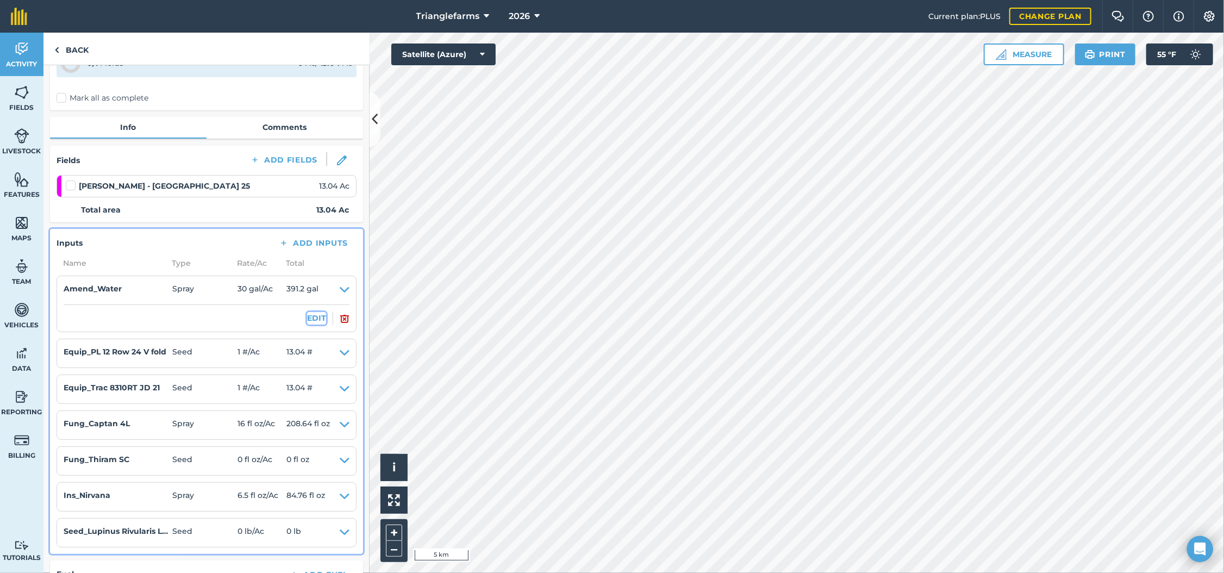
click at [307, 317] on button "EDIT" at bounding box center [316, 318] width 19 height 12
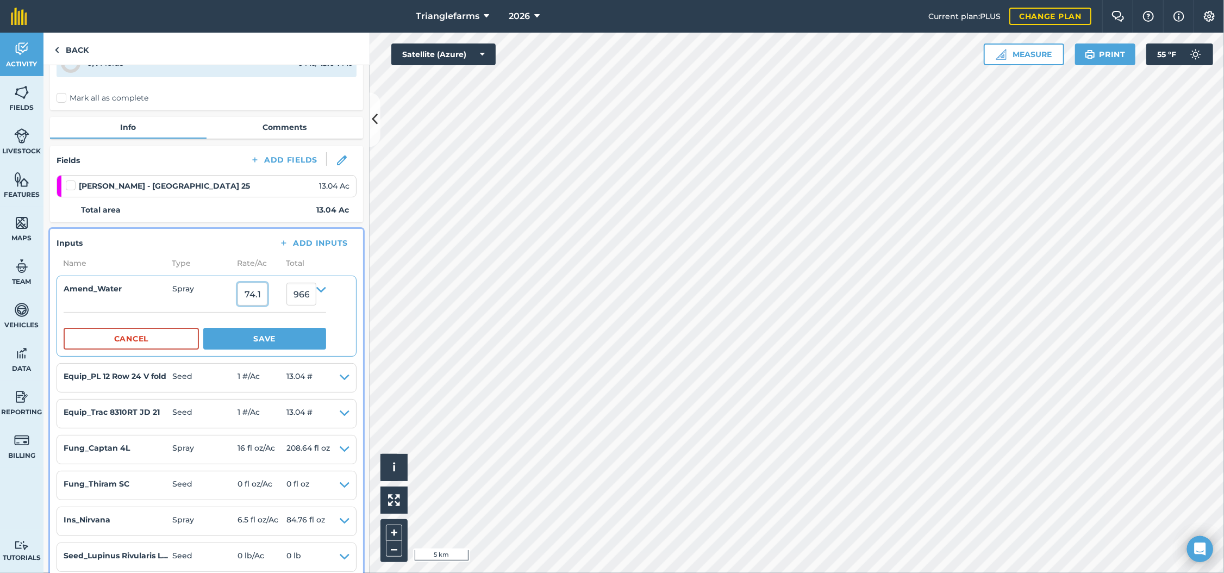
drag, startPoint x: 276, startPoint y: 296, endPoint x: 229, endPoint y: 303, distance: 47.4
click at [234, 301] on summary "Amend_Water Spray 74.131615 966.6762595999999" at bounding box center [195, 294] width 263 height 23
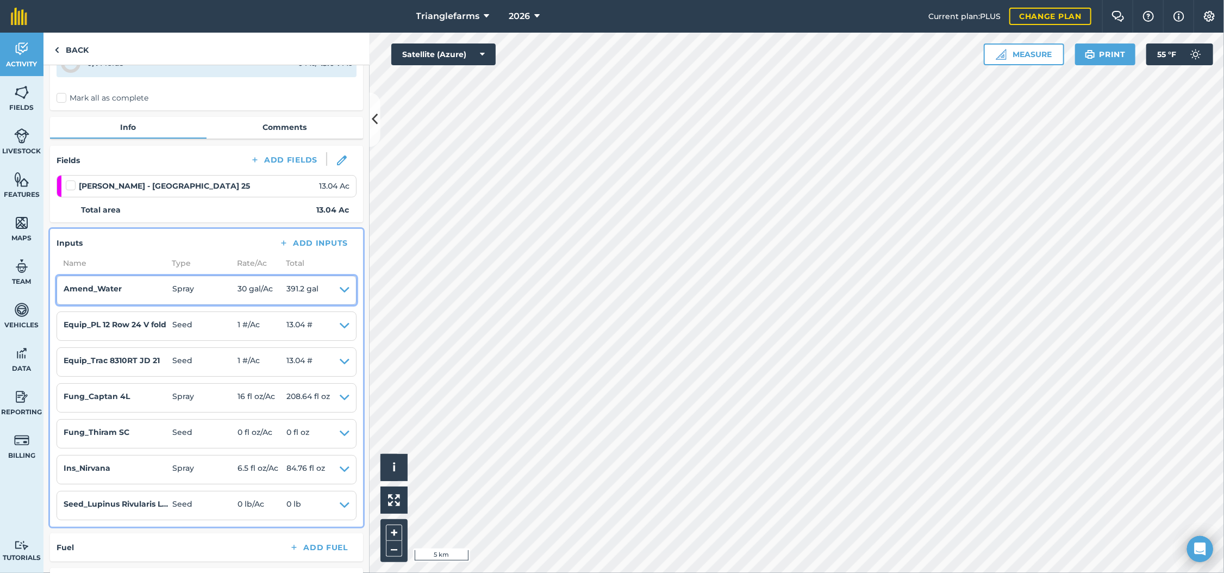
click at [340, 284] on icon at bounding box center [345, 290] width 10 height 15
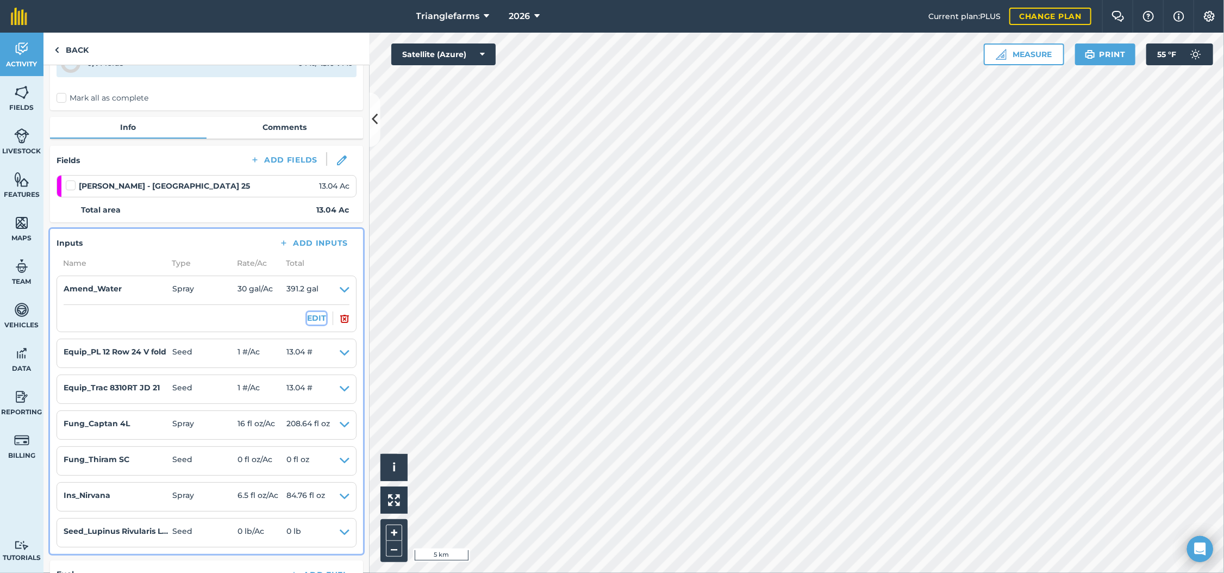
click at [311, 320] on button "EDIT" at bounding box center [316, 318] width 19 height 12
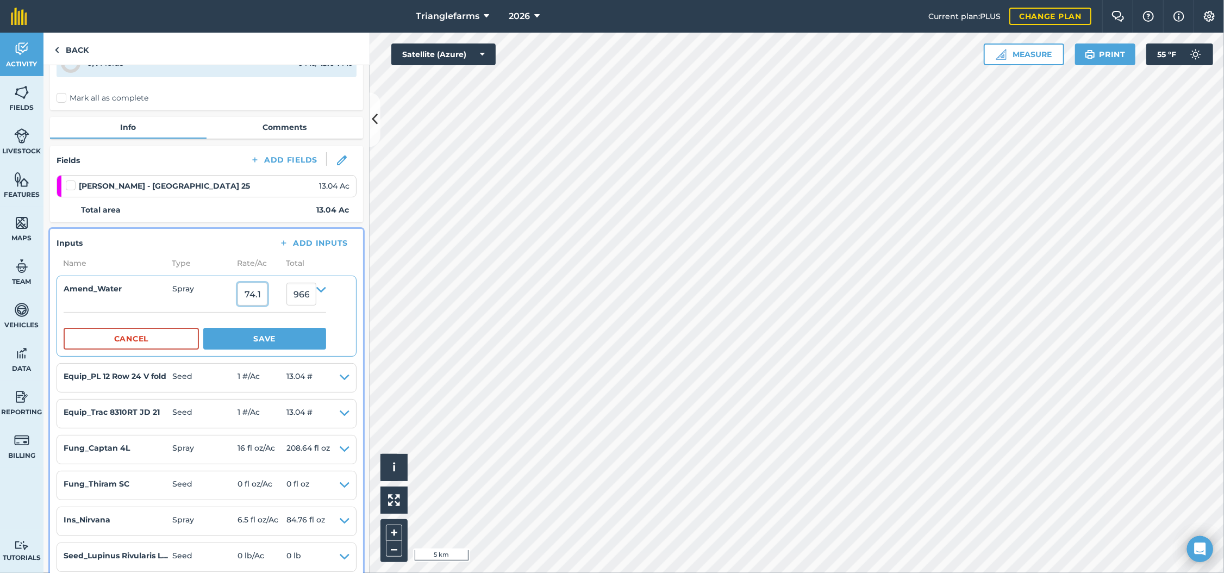
click at [267, 301] on input "74.131615" at bounding box center [253, 294] width 30 height 23
type input "5"
click at [267, 301] on input "5" at bounding box center [253, 294] width 30 height 23
type input "29"
type input "378.15999999999997"
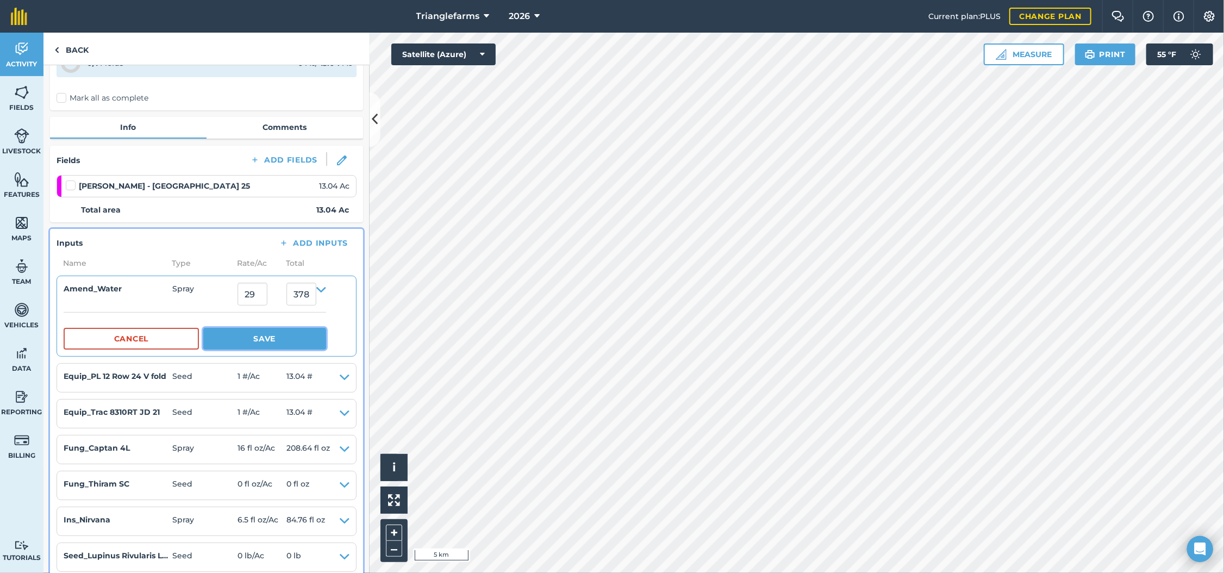
click at [248, 335] on button "Save" at bounding box center [264, 339] width 123 height 22
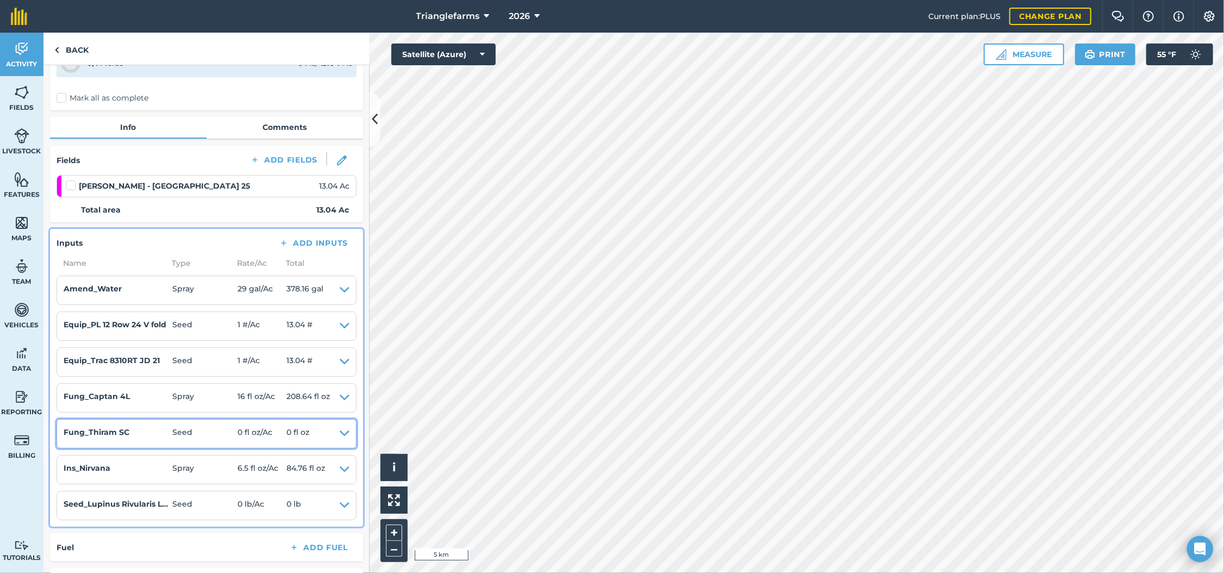
click at [340, 433] on icon at bounding box center [345, 433] width 10 height 15
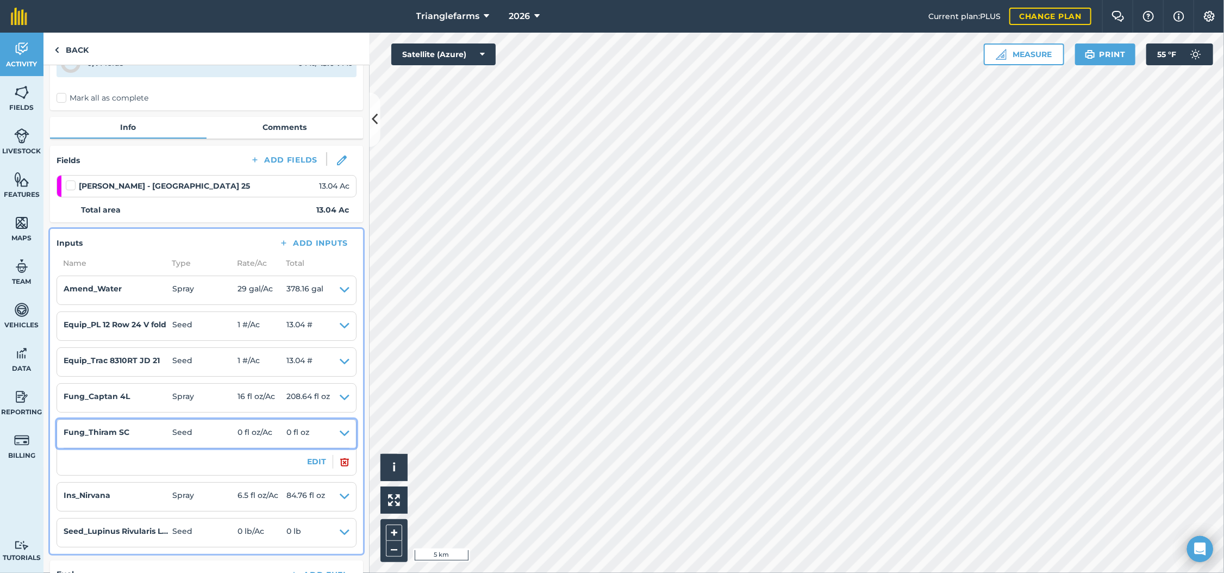
click at [340, 434] on icon at bounding box center [345, 433] width 10 height 15
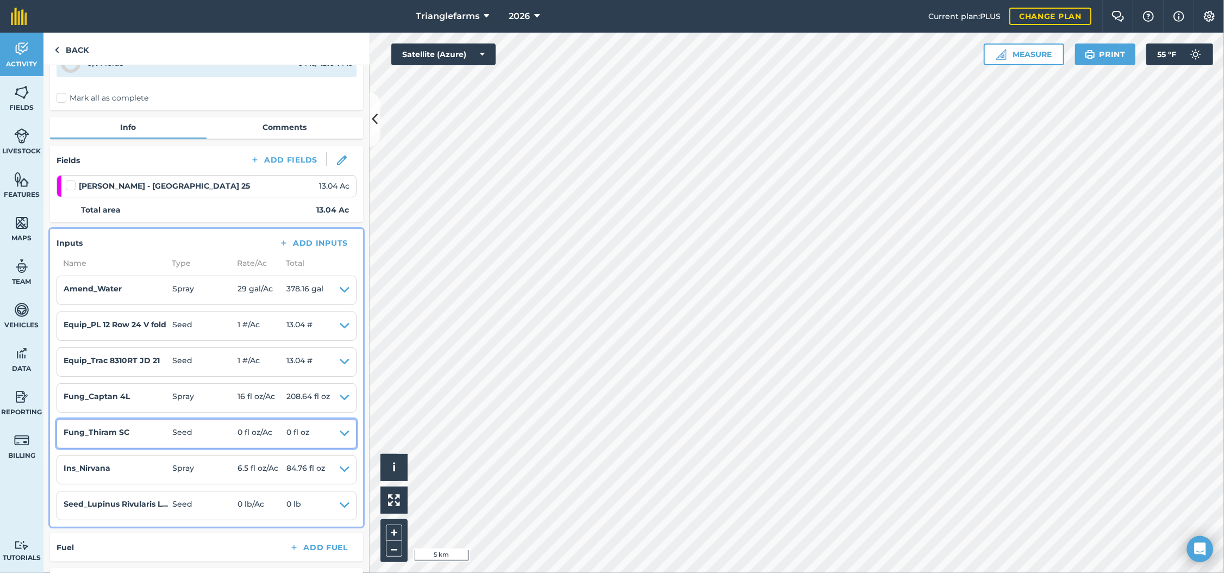
drag, startPoint x: 334, startPoint y: 432, endPoint x: 314, endPoint y: 446, distance: 24.1
click at [340, 434] on icon at bounding box center [345, 433] width 10 height 15
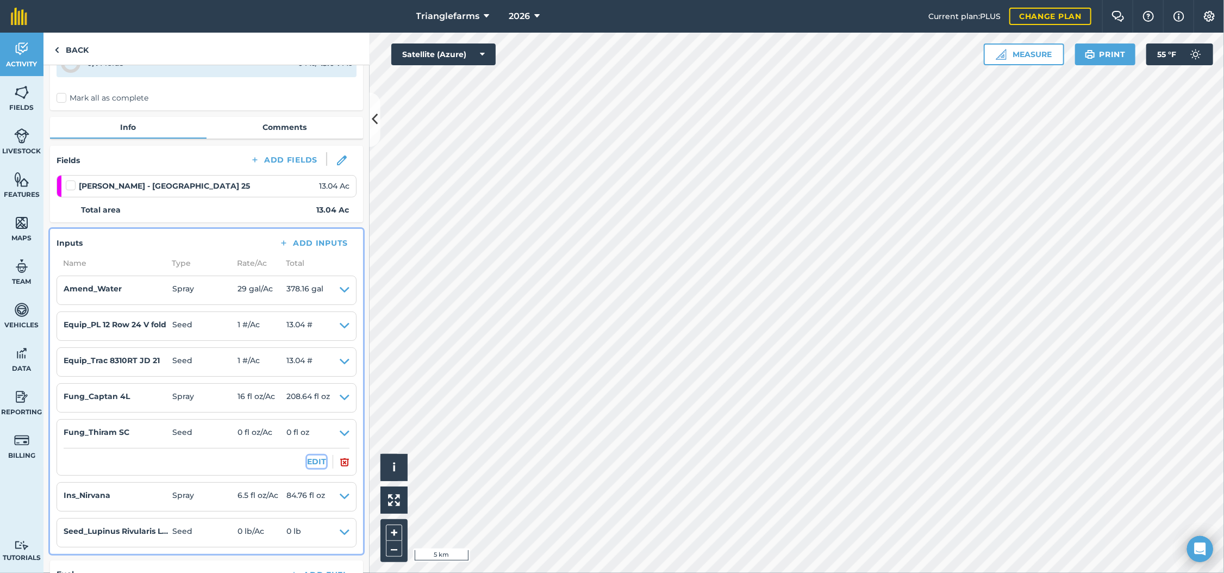
click at [308, 458] on button "EDIT" at bounding box center [316, 462] width 19 height 12
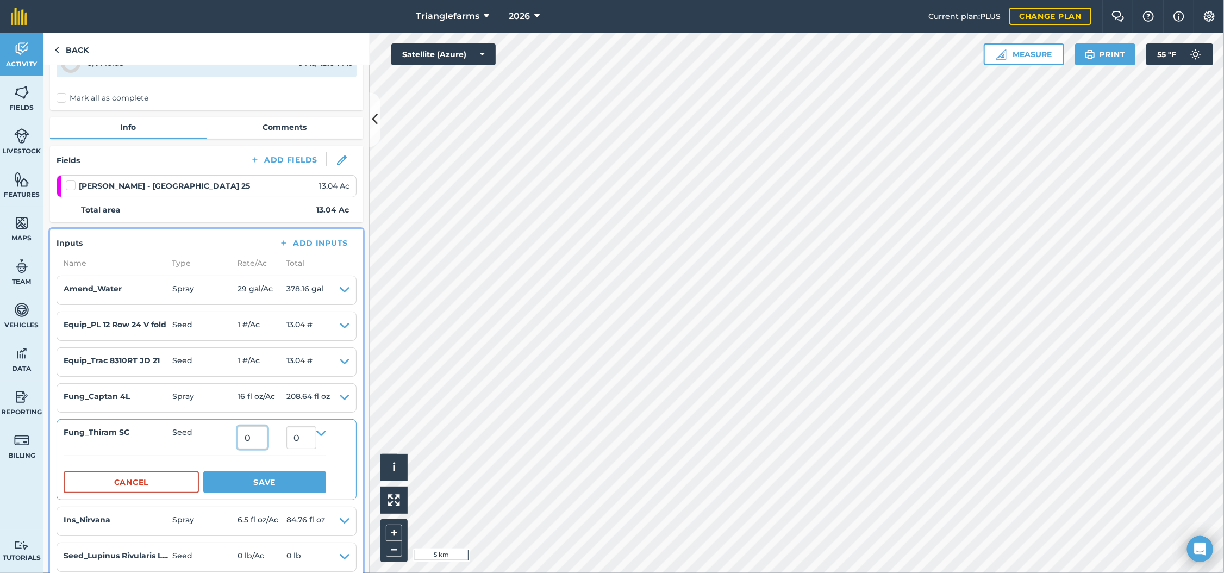
drag, startPoint x: 253, startPoint y: 437, endPoint x: 247, endPoint y: 445, distance: 9.8
click at [253, 438] on input "0" at bounding box center [253, 437] width 30 height 23
type input "1"
type input "13.04"
click at [303, 490] on button "Save" at bounding box center [264, 482] width 123 height 22
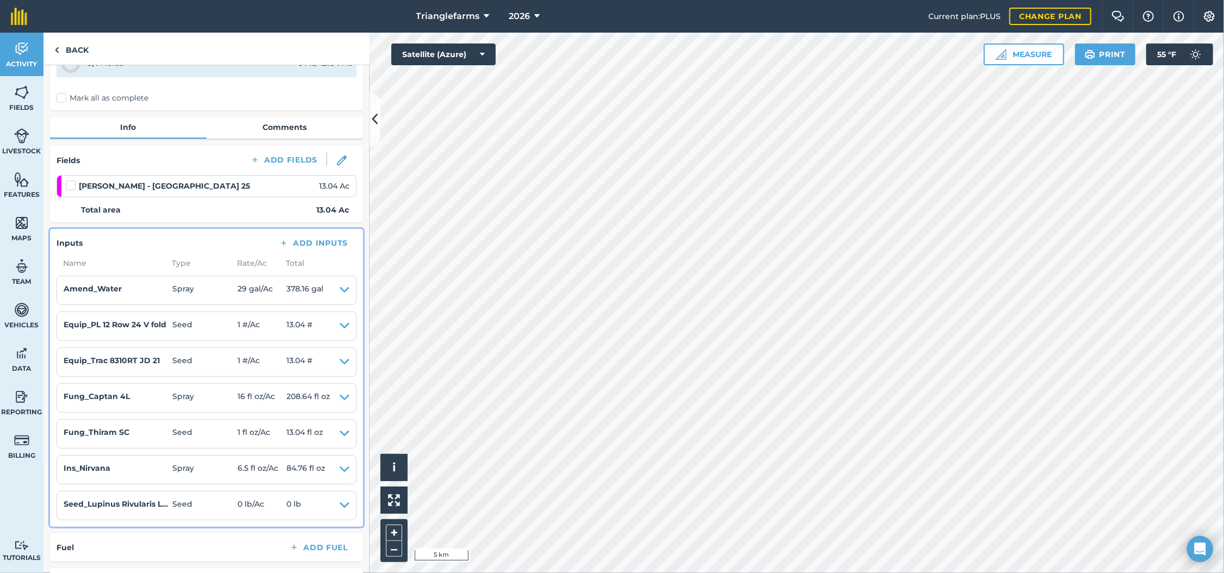
click at [340, 505] on li "Seed_Lupinus Rivularis Lupine Riverbank Riverbank-80105 Seed 0 lb / Ac 0 lb EDIT" at bounding box center [207, 505] width 300 height 29
click at [340, 505] on icon at bounding box center [345, 505] width 10 height 15
click at [307, 534] on button "EDIT" at bounding box center [316, 533] width 19 height 12
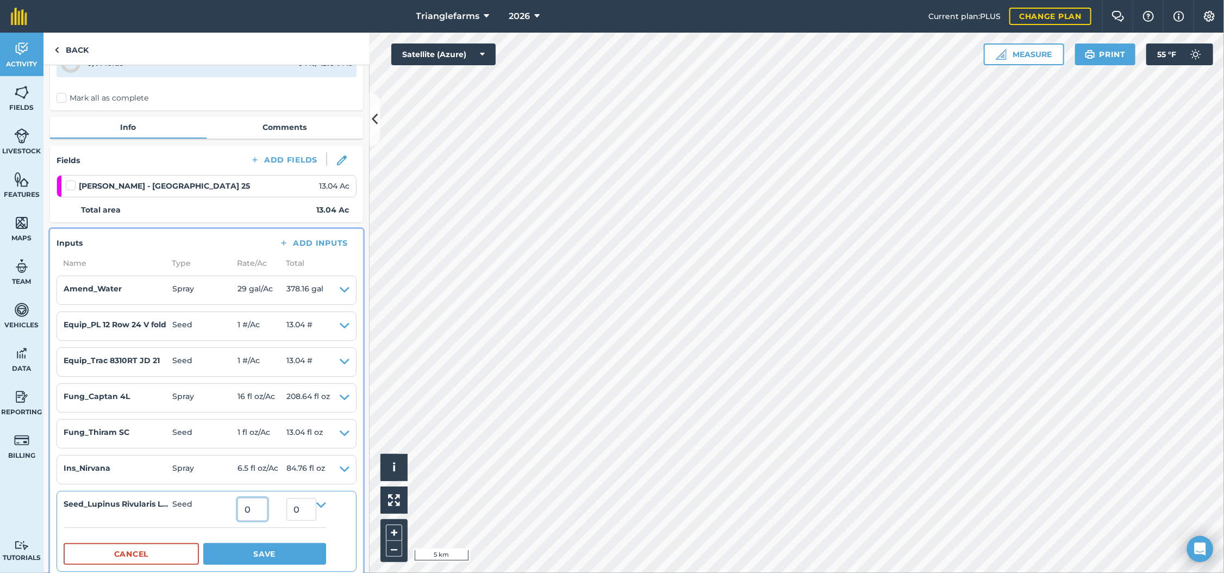
click at [267, 514] on input "0" at bounding box center [253, 509] width 30 height 23
type input "10.5"
type input "136.92"
click at [261, 551] on button "Save" at bounding box center [264, 554] width 123 height 22
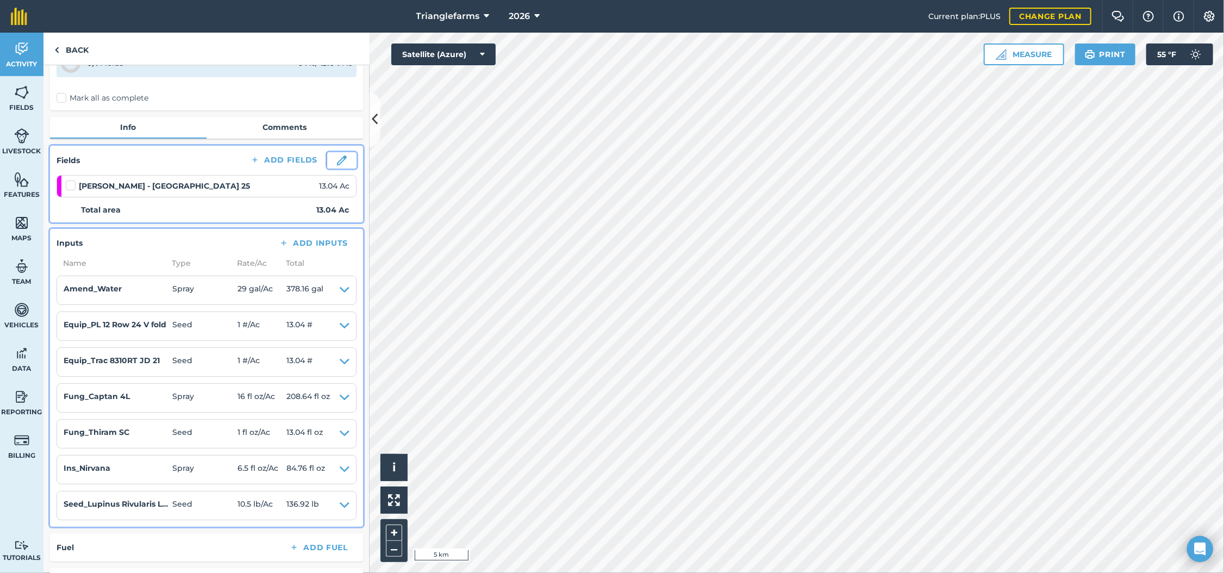
click at [337, 155] on img at bounding box center [342, 160] width 10 height 10
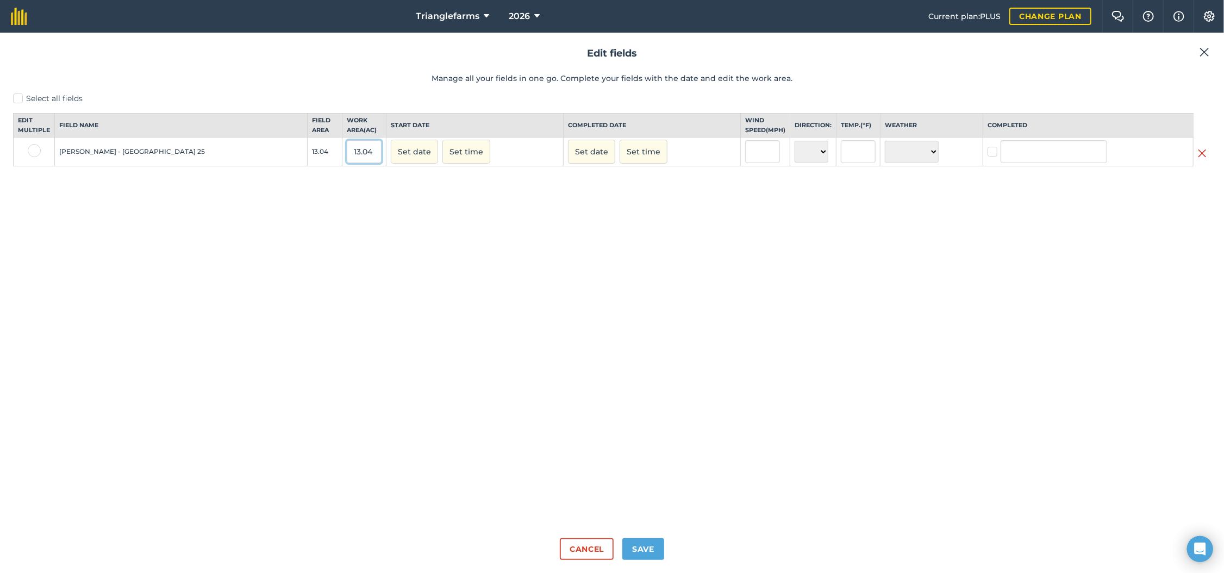
click at [356, 163] on input "13.04" at bounding box center [364, 151] width 35 height 23
type input "13.41"
click at [409, 161] on button "Set date" at bounding box center [414, 152] width 47 height 24
click at [497, 281] on button "29" at bounding box center [506, 273] width 26 height 16
drag, startPoint x: 457, startPoint y: 160, endPoint x: 452, endPoint y: 163, distance: 5.9
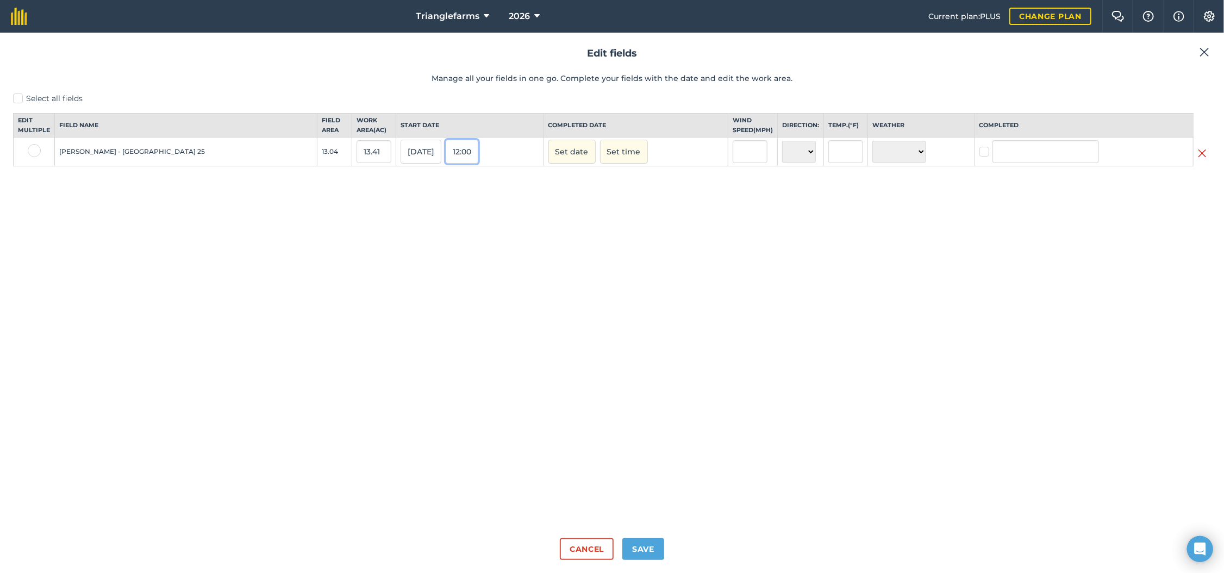
click at [452, 163] on button "12:00" at bounding box center [462, 152] width 33 height 24
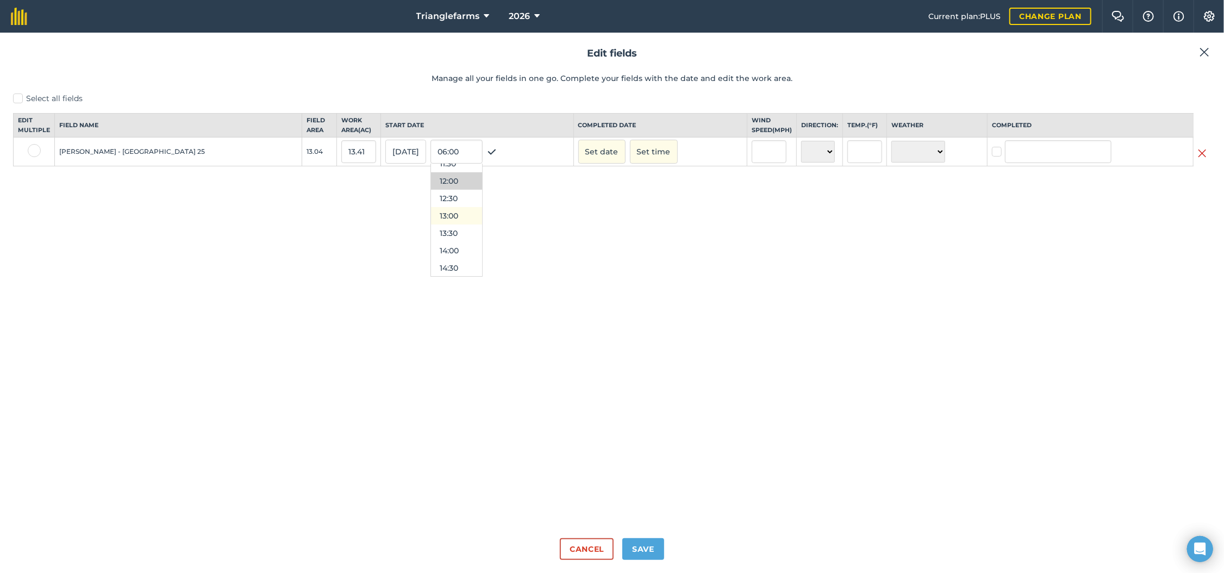
scroll to position [429, 0]
click at [449, 237] on button "14:00" at bounding box center [456, 230] width 51 height 17
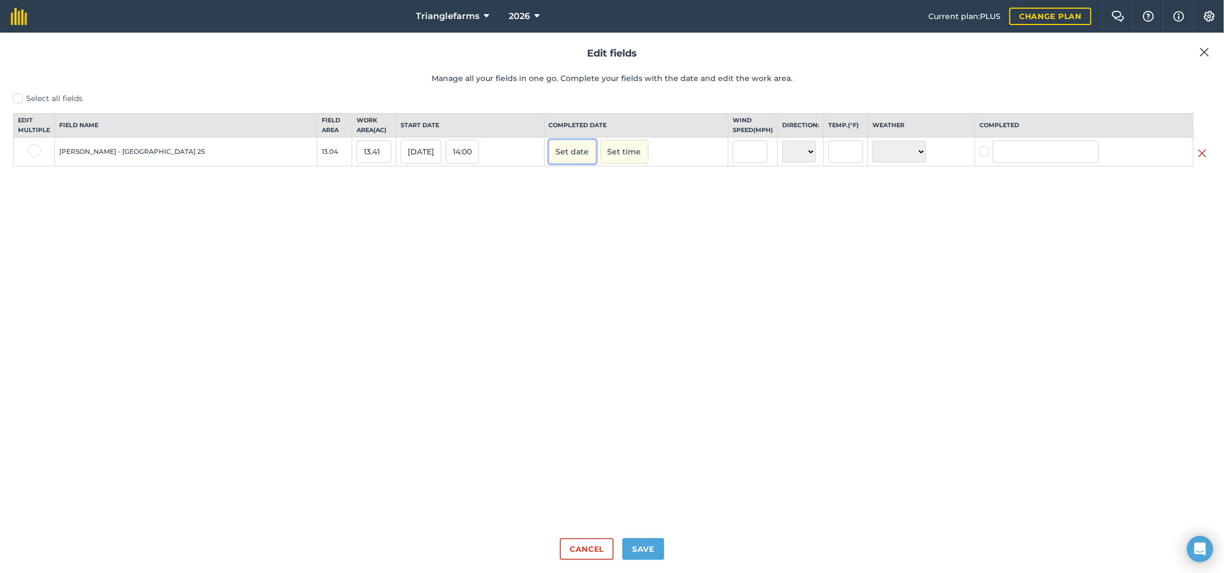
click at [578, 164] on button "Set date" at bounding box center [572, 152] width 47 height 24
click at [661, 276] on abbr "29" at bounding box center [664, 273] width 6 height 6
checkbox input "true"
type input "[PERSON_NAME]"
click at [627, 163] on button "12:00" at bounding box center [627, 152] width 33 height 24
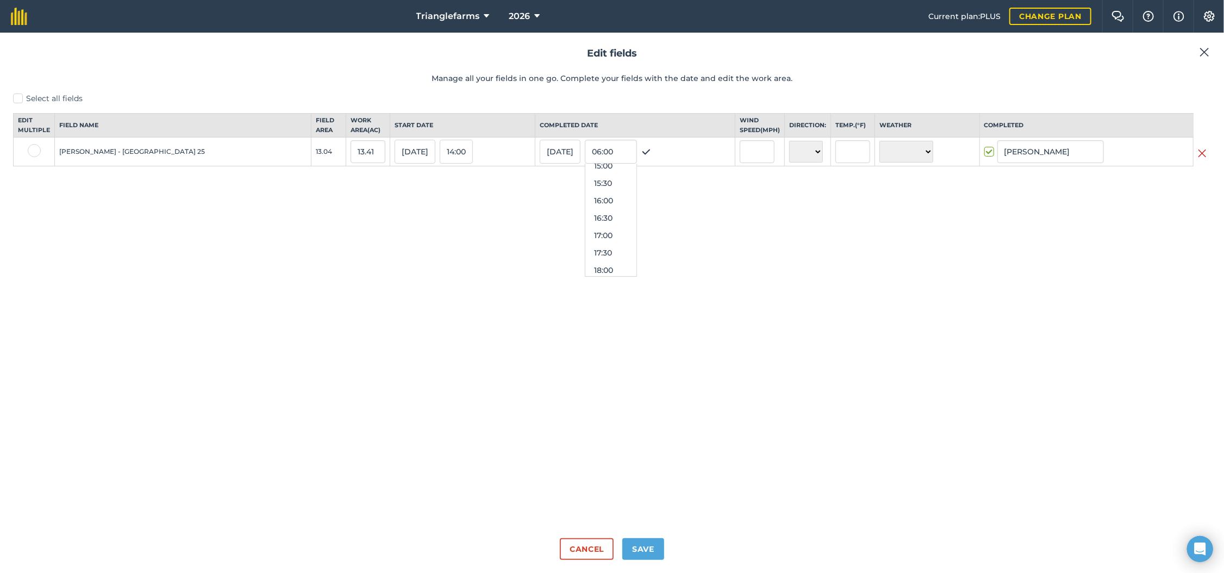
scroll to position [588, 0]
click at [603, 254] on button "19:00" at bounding box center [610, 245] width 51 height 17
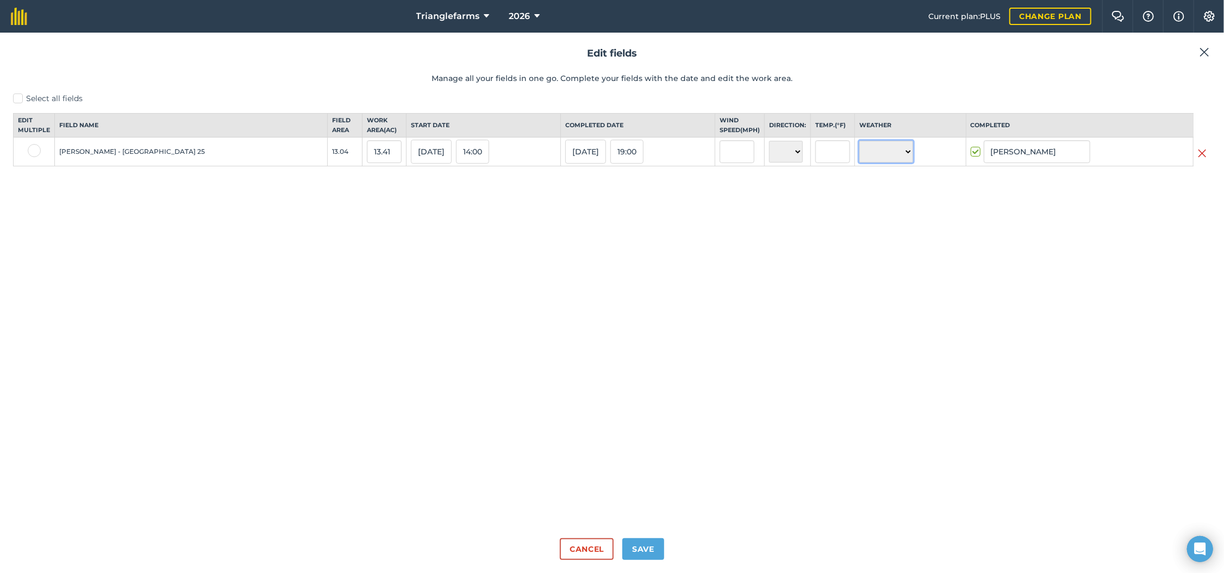
click at [895, 153] on select "☀️ Sunny 🌧 Rainy ⛅️ Cloudy 🌨 Snow ❄️ Icy" at bounding box center [886, 152] width 54 height 22
select select "Sunny"
click at [859, 151] on select "☀️ Sunny 🌧 Rainy ⛅️ Cloudy 🌨 Snow ❄️ Icy" at bounding box center [886, 152] width 54 height 22
click at [650, 548] on button "Save" at bounding box center [643, 549] width 42 height 22
checkbox input "true"
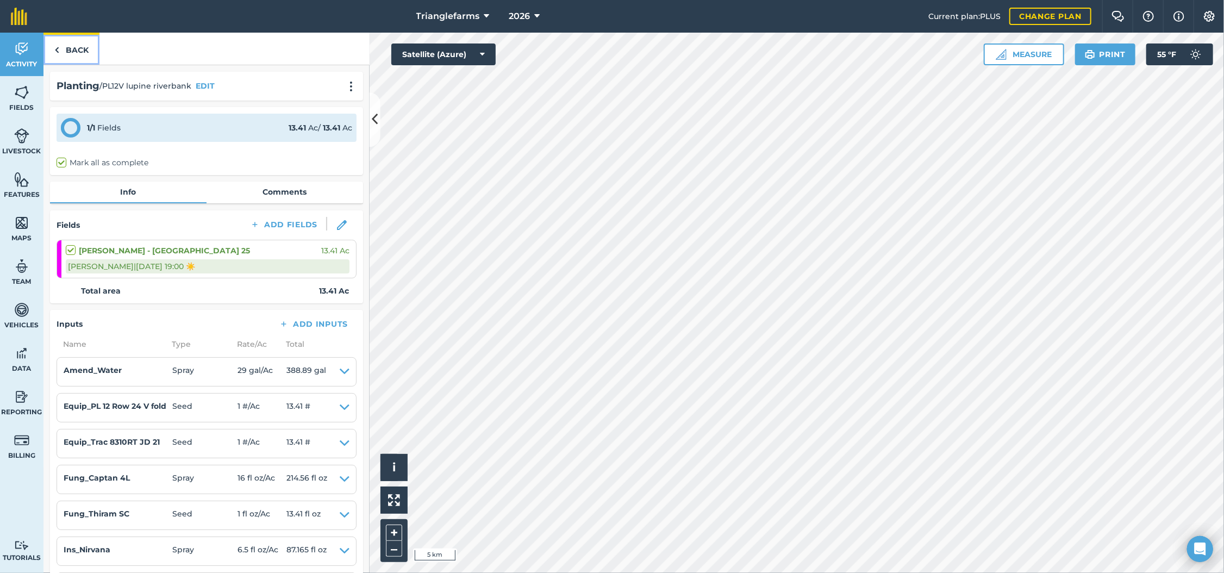
click at [79, 48] on link "Back" at bounding box center [71, 49] width 56 height 32
